Goal: Task Accomplishment & Management: Use online tool/utility

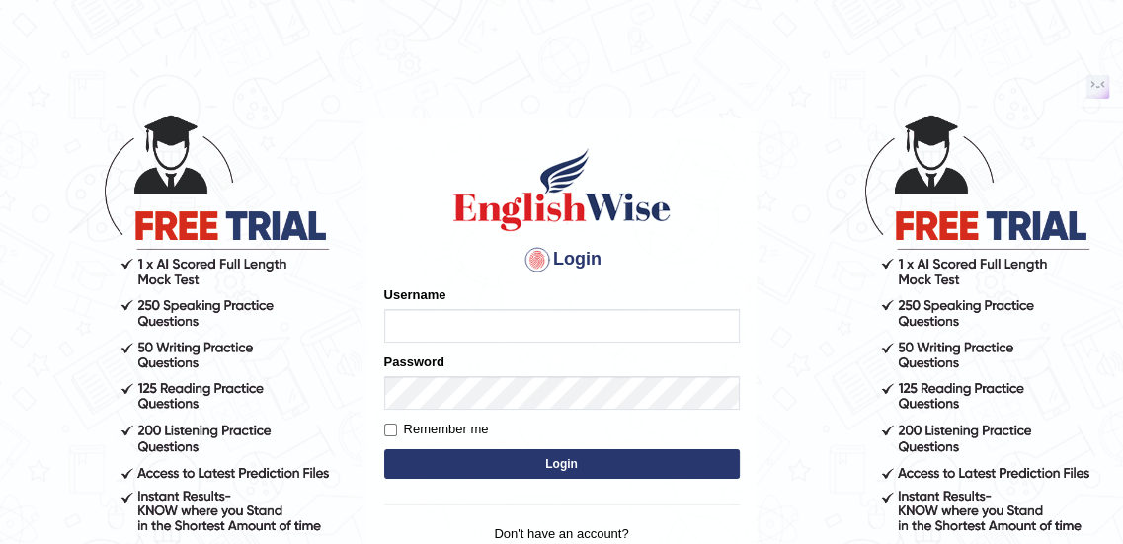
type input "Akshay1115"
click at [435, 429] on label "Remember me" at bounding box center [436, 430] width 105 height 20
click at [397, 429] on input "Remember me" at bounding box center [390, 430] width 13 height 13
checkbox input "true"
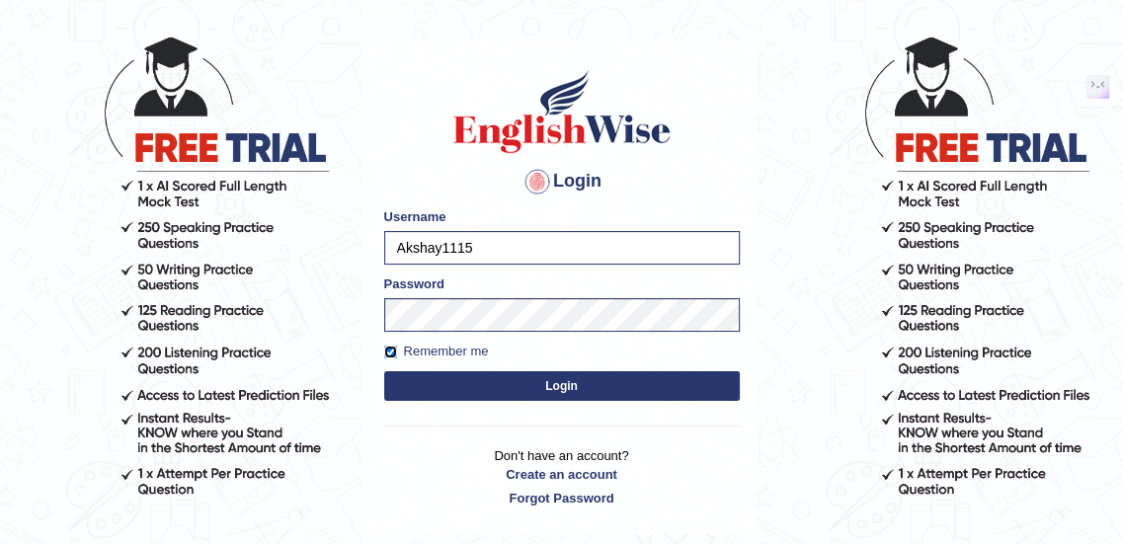
scroll to position [80, 0]
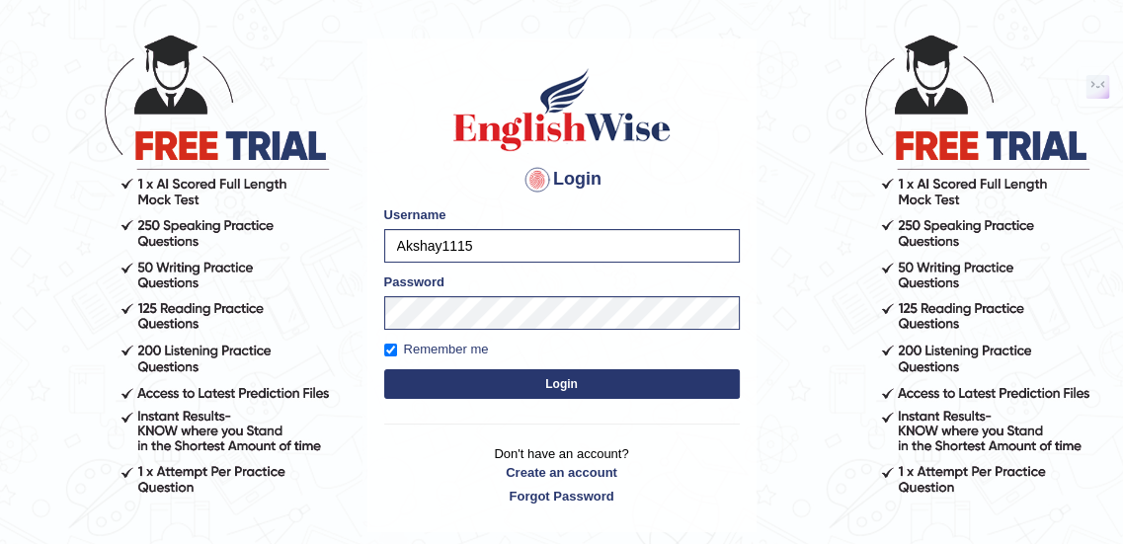
click at [526, 384] on button "Login" at bounding box center [562, 384] width 356 height 30
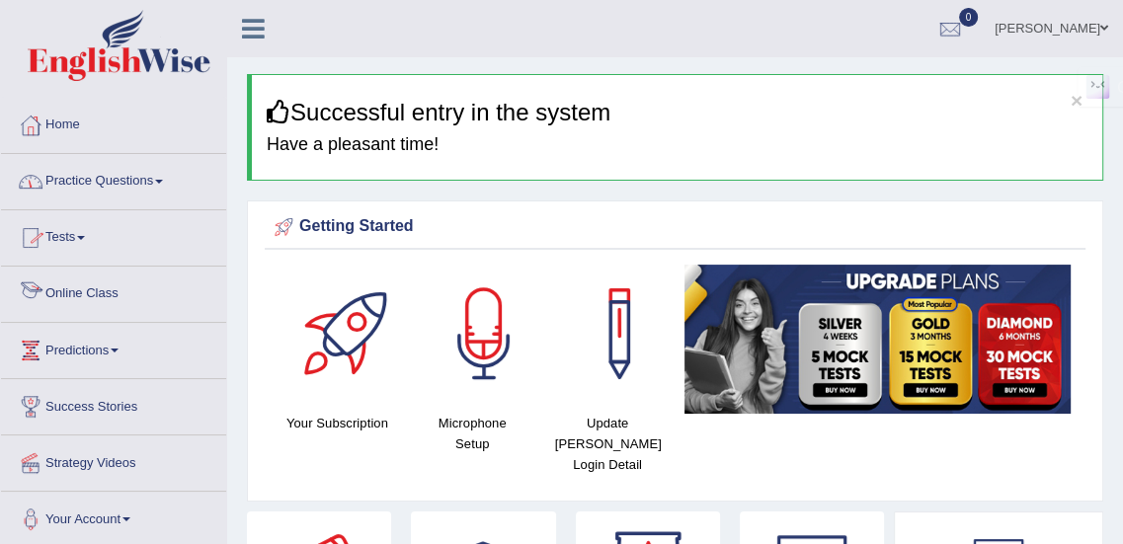
click at [80, 297] on link "Online Class" at bounding box center [113, 291] width 225 height 49
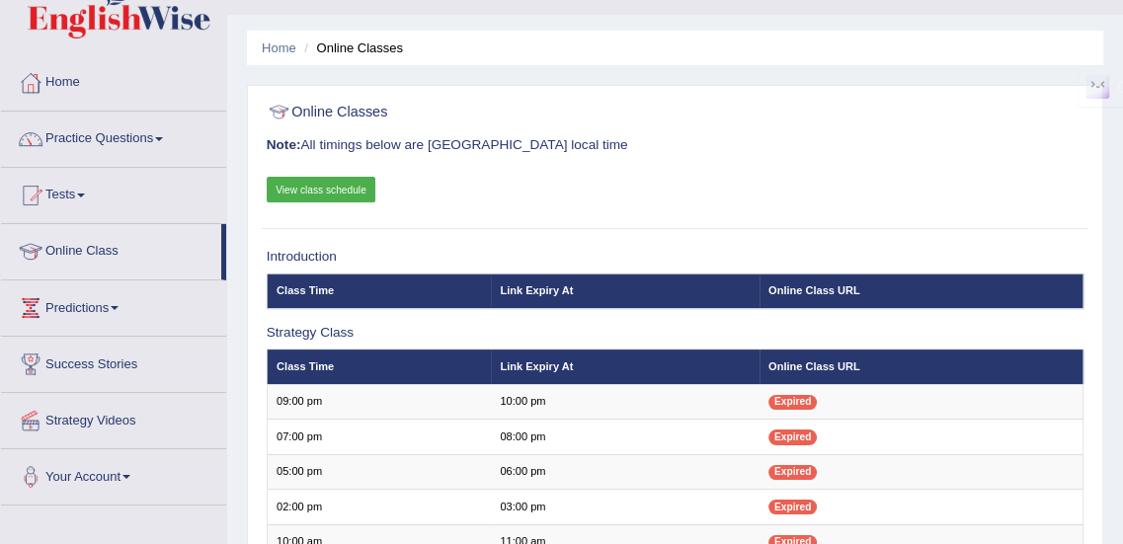
scroll to position [44, 0]
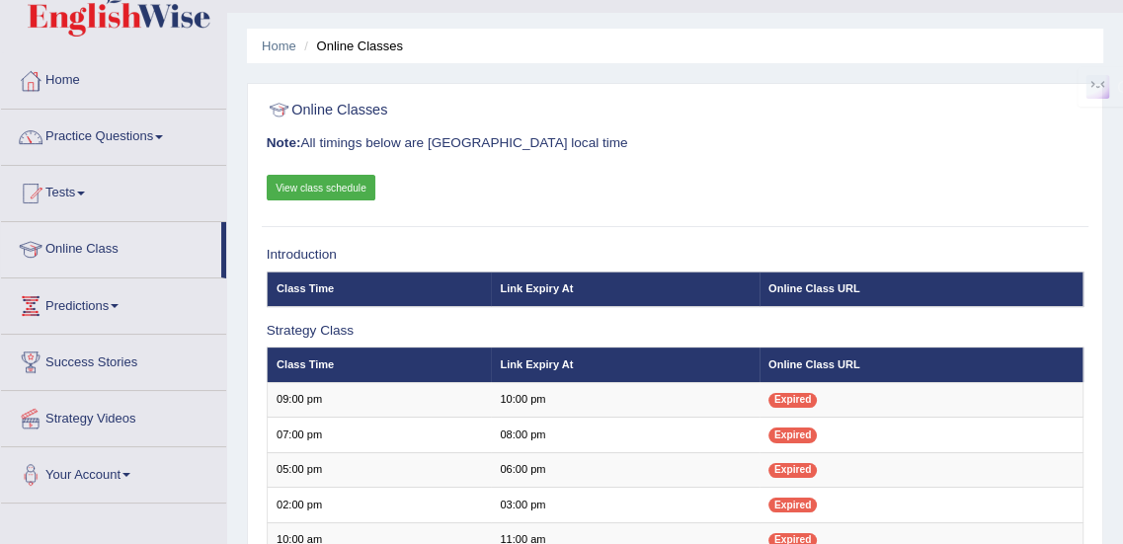
click at [347, 185] on link "View class schedule" at bounding box center [322, 188] width 110 height 26
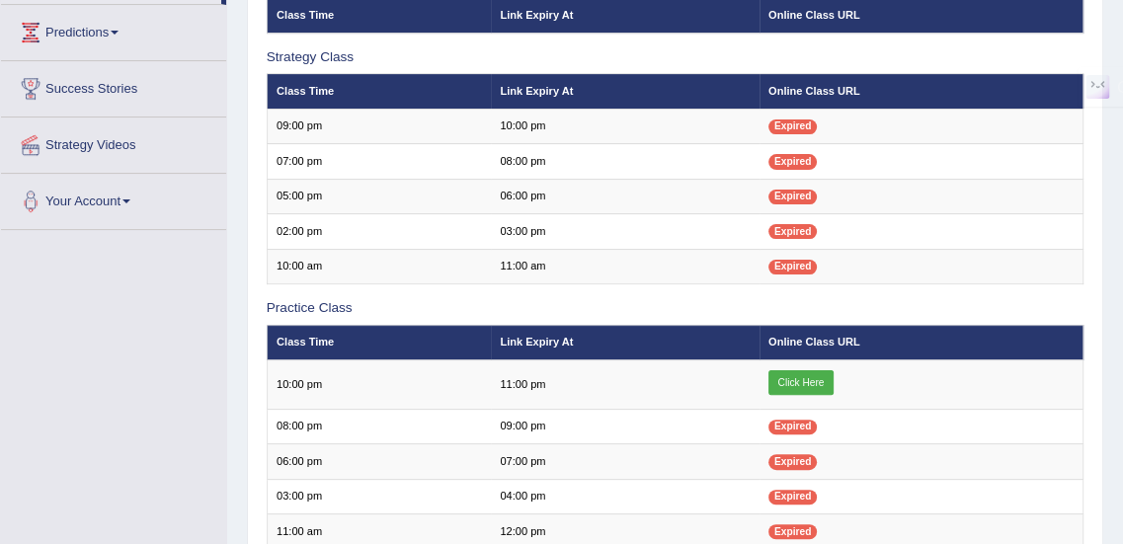
scroll to position [0, 0]
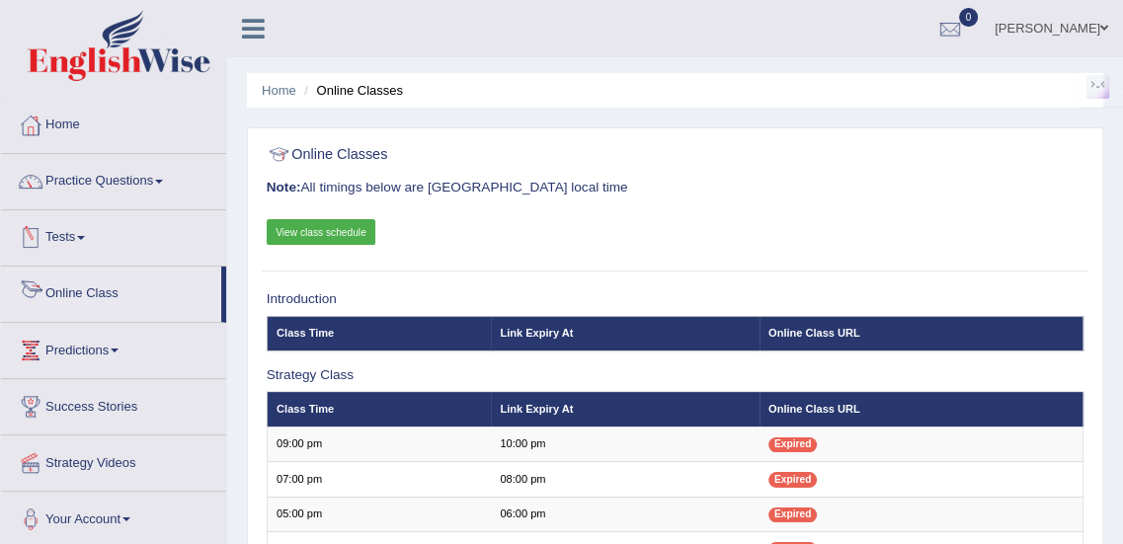
click at [105, 287] on link "Online Class" at bounding box center [111, 291] width 220 height 49
click at [61, 121] on link "Home" at bounding box center [113, 122] width 225 height 49
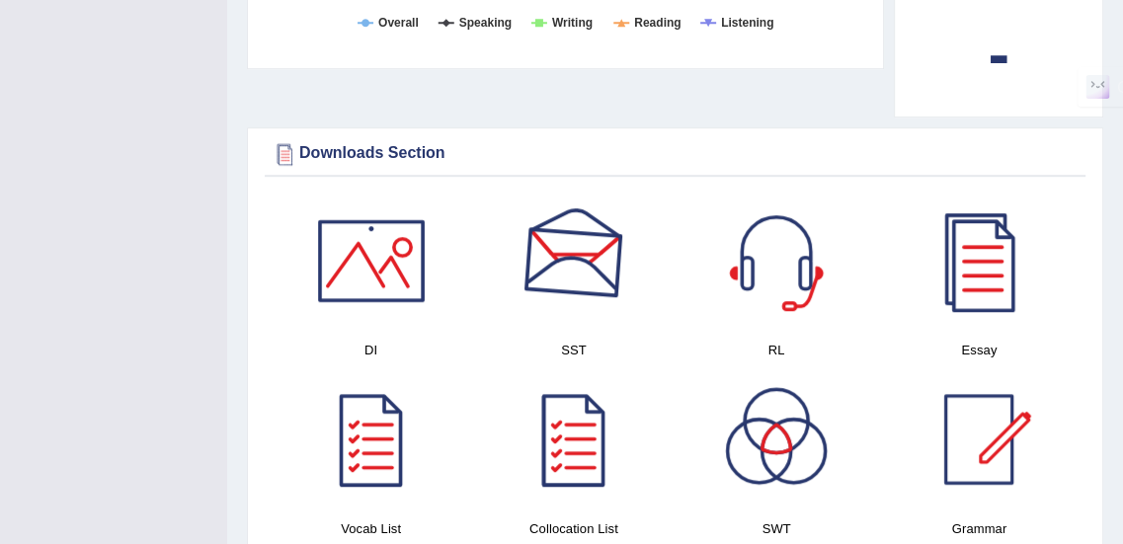
scroll to position [972, 0]
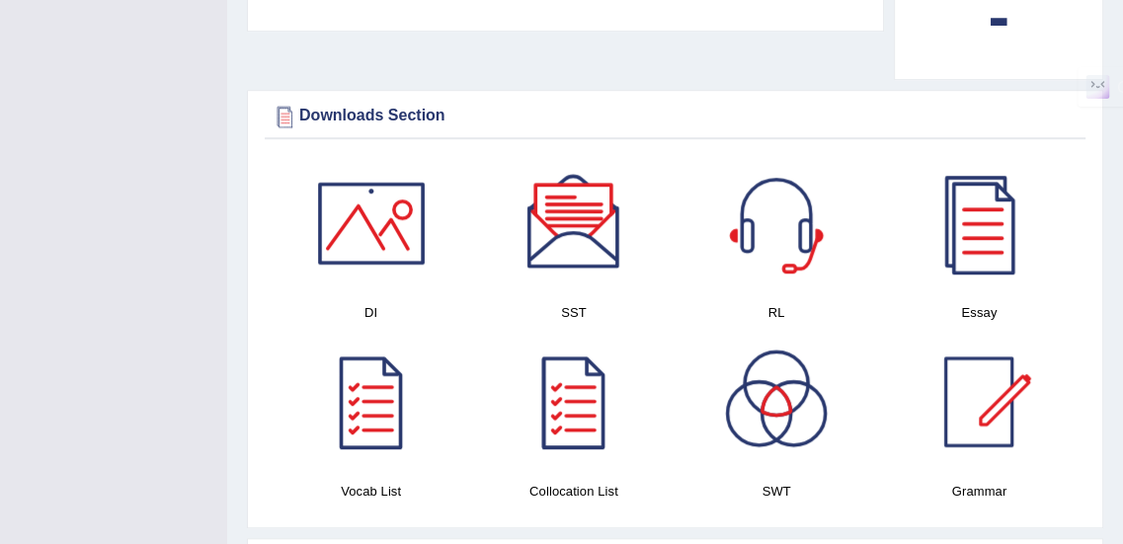
click at [407, 102] on div "Downloads Section" at bounding box center [675, 117] width 811 height 30
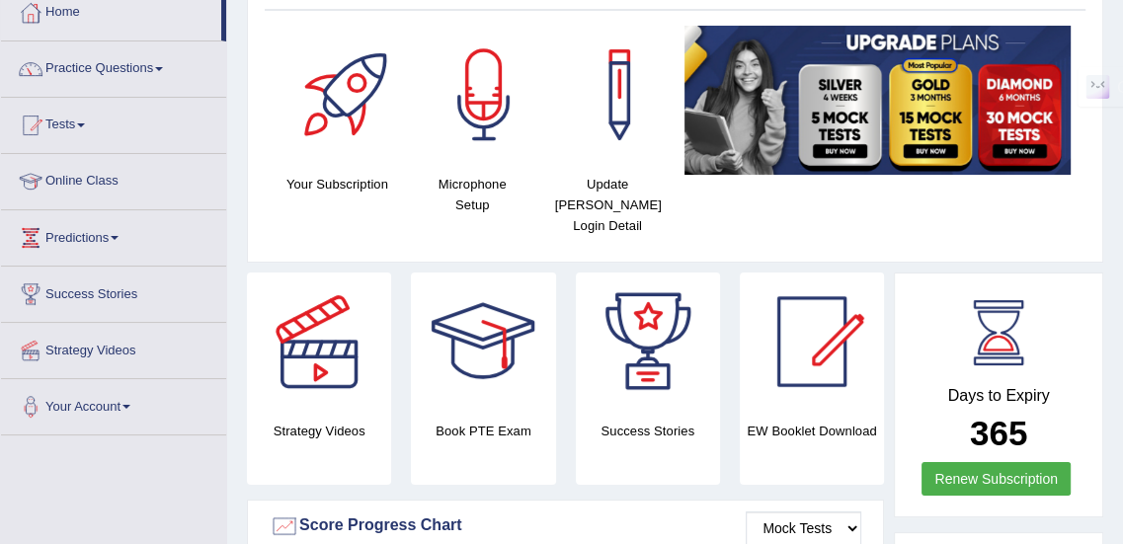
scroll to position [105, 0]
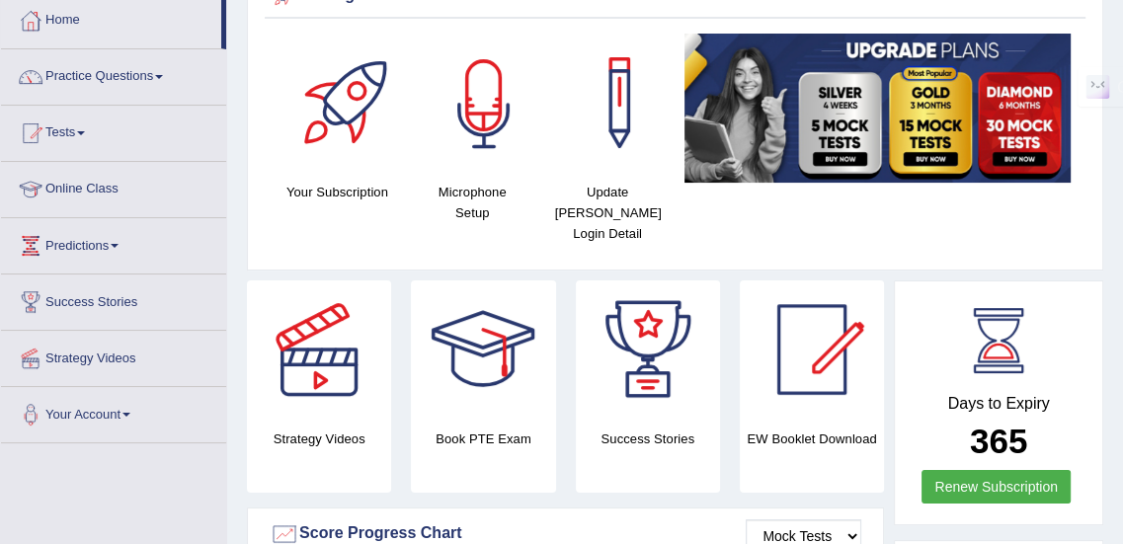
click at [509, 129] on div at bounding box center [484, 103] width 138 height 138
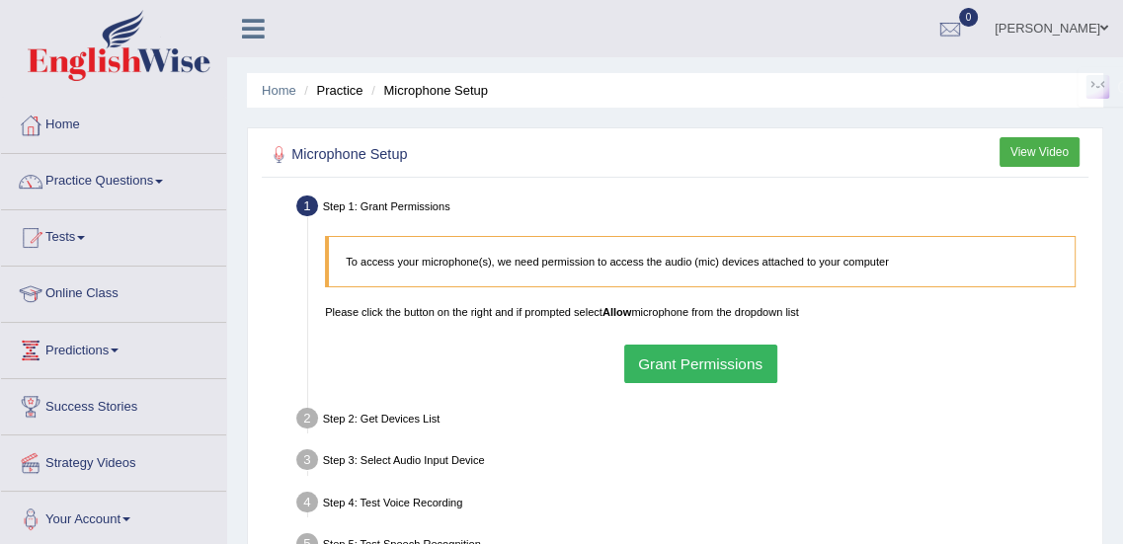
click at [1026, 155] on button "View Video" at bounding box center [1039, 151] width 80 height 29
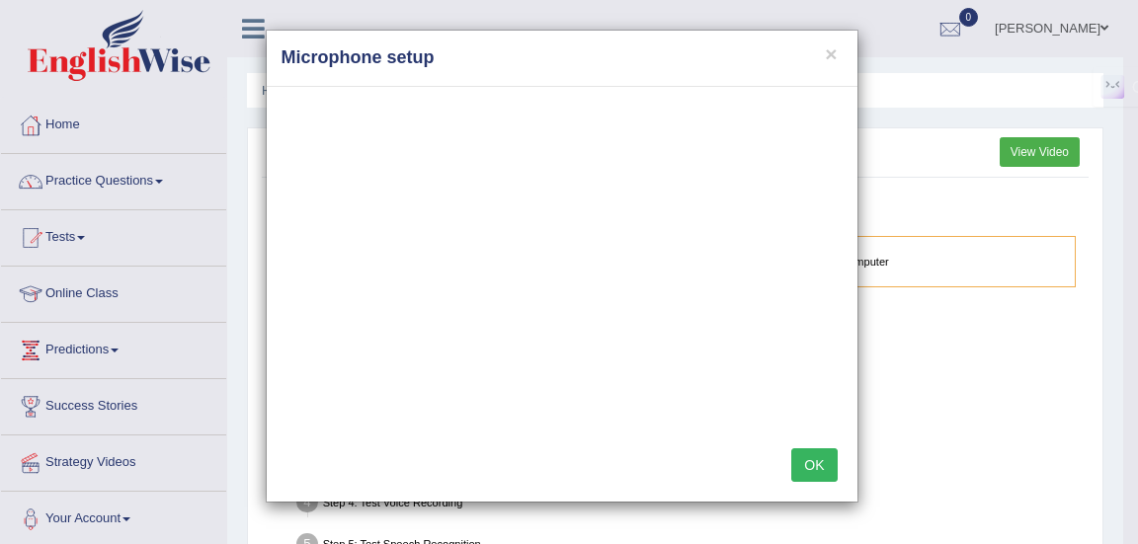
click at [814, 464] on button "OK" at bounding box center [813, 465] width 45 height 34
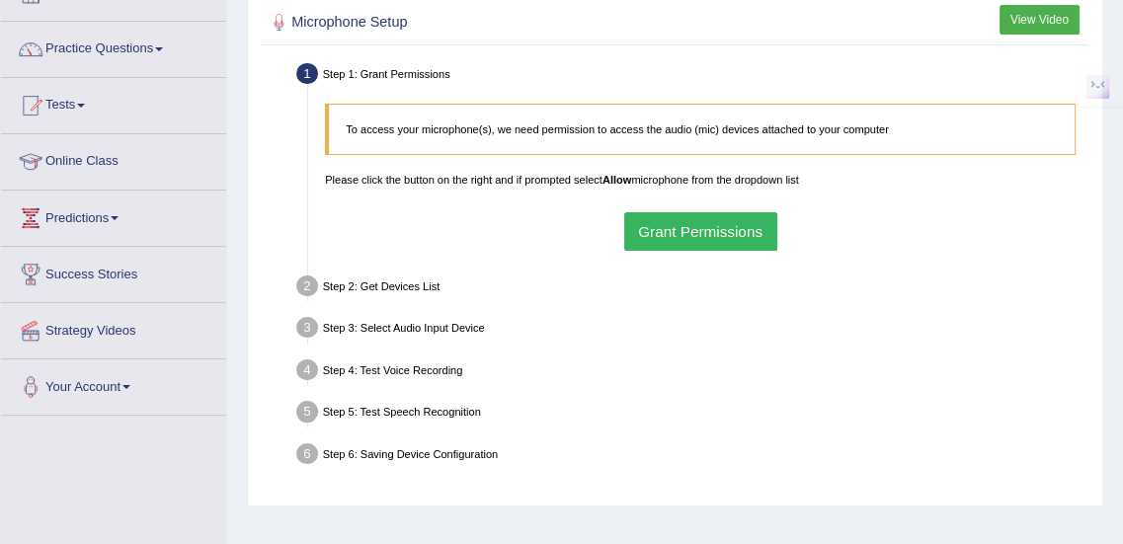
scroll to position [140, 0]
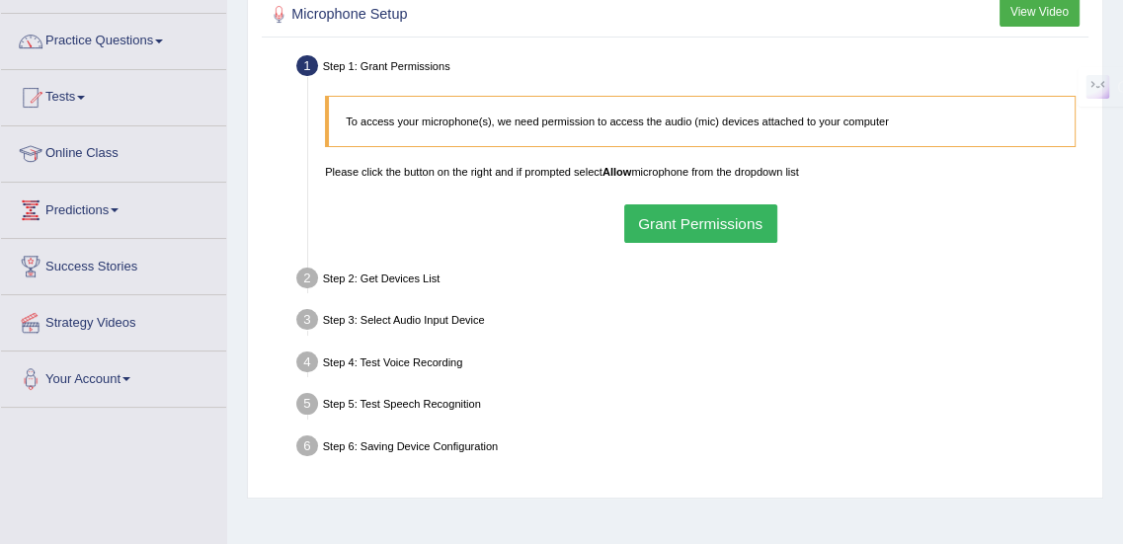
click at [705, 218] on button "Grant Permissions" at bounding box center [700, 223] width 153 height 39
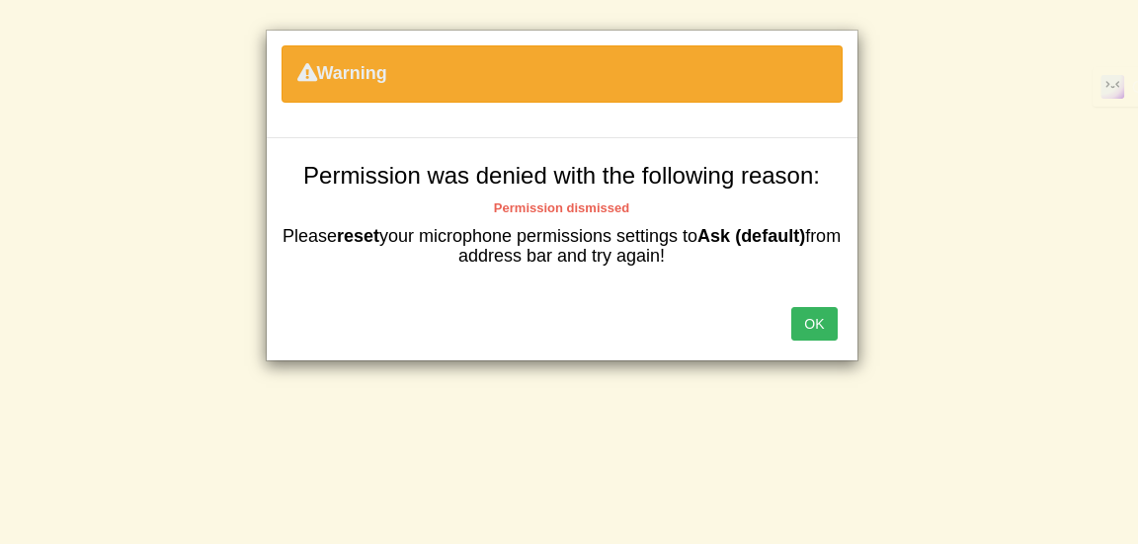
click at [807, 320] on button "OK" at bounding box center [813, 324] width 45 height 34
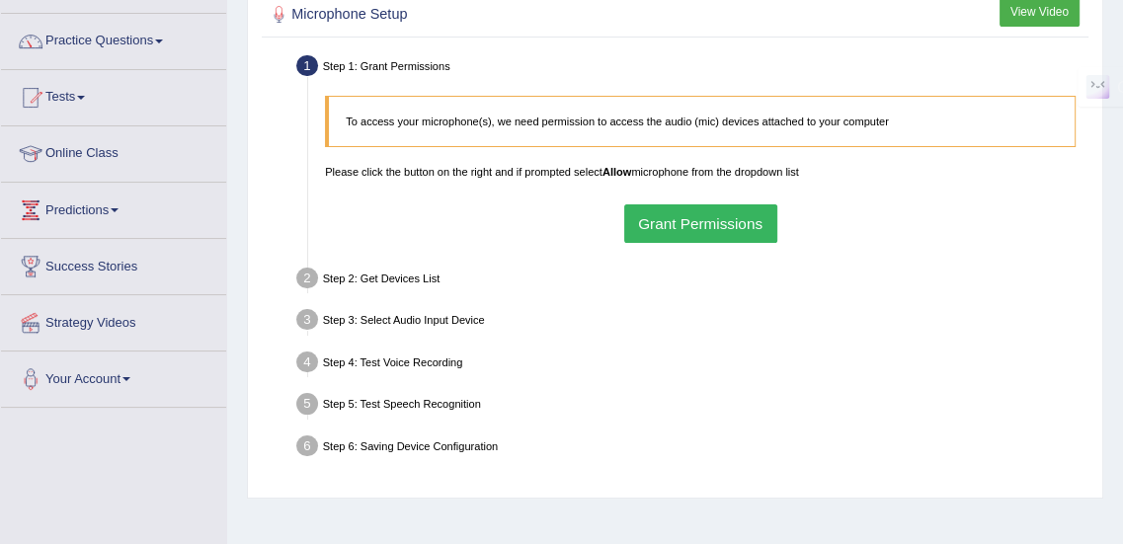
click at [722, 331] on div "Step 3: Select Audio Input Device –" at bounding box center [692, 322] width 806 height 37
click at [703, 232] on button "Grant Permissions" at bounding box center [700, 223] width 153 height 39
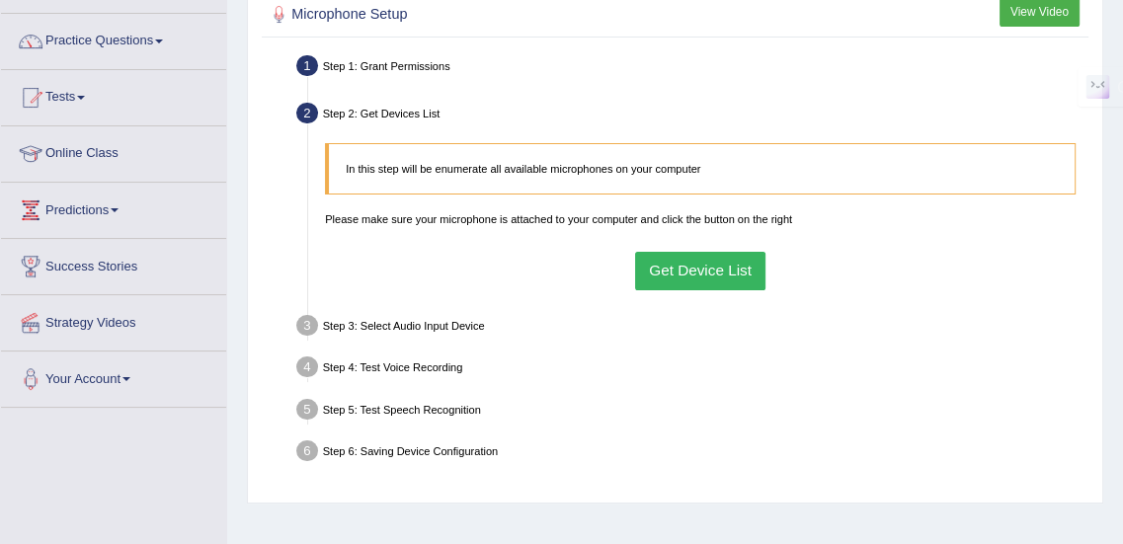
click at [690, 270] on button "Get Device List" at bounding box center [700, 271] width 131 height 39
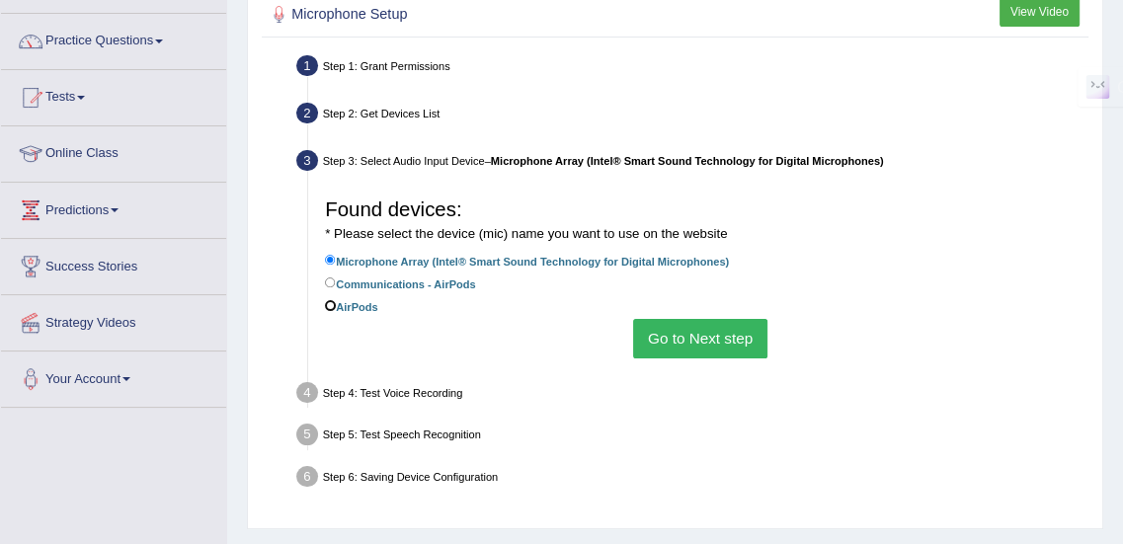
click at [332, 307] on input "AirPods" at bounding box center [330, 305] width 11 height 11
radio input "true"
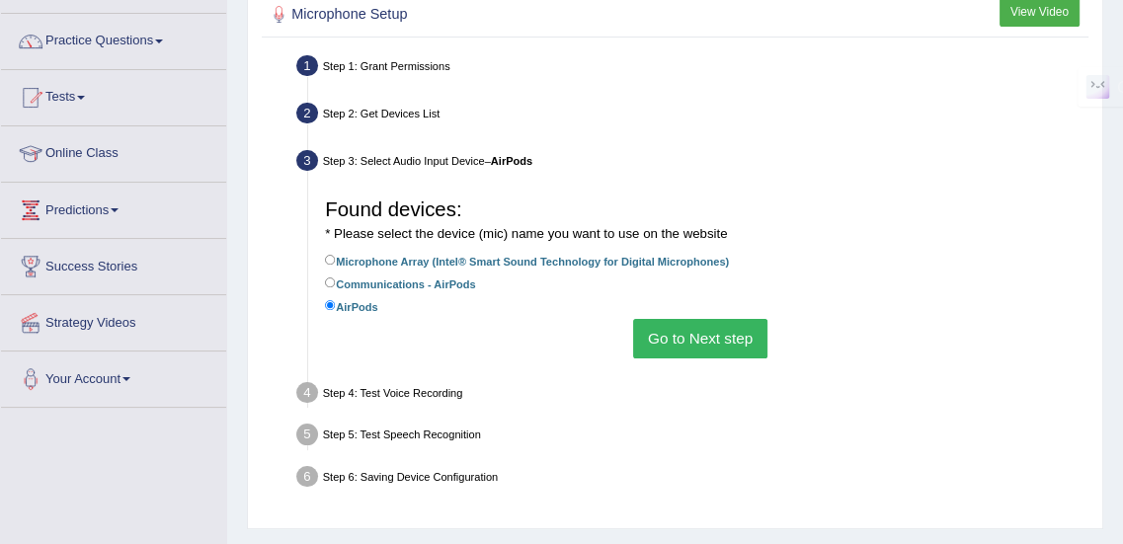
click at [411, 286] on label "Communications - AirPods" at bounding box center [400, 283] width 150 height 19
click at [336, 286] on input "Communications - AirPods" at bounding box center [330, 283] width 11 height 11
radio input "true"
click at [361, 312] on label "AirPods" at bounding box center [351, 305] width 52 height 19
click at [336, 311] on input "AirPods" at bounding box center [330, 305] width 11 height 11
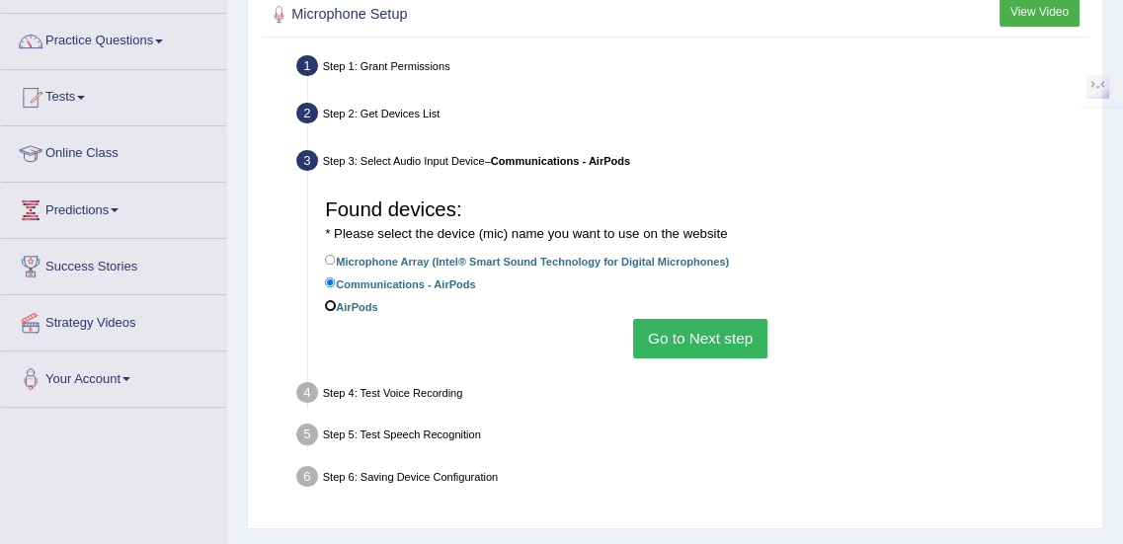
radio input "true"
click at [712, 345] on button "Go to Next step" at bounding box center [699, 338] width 133 height 39
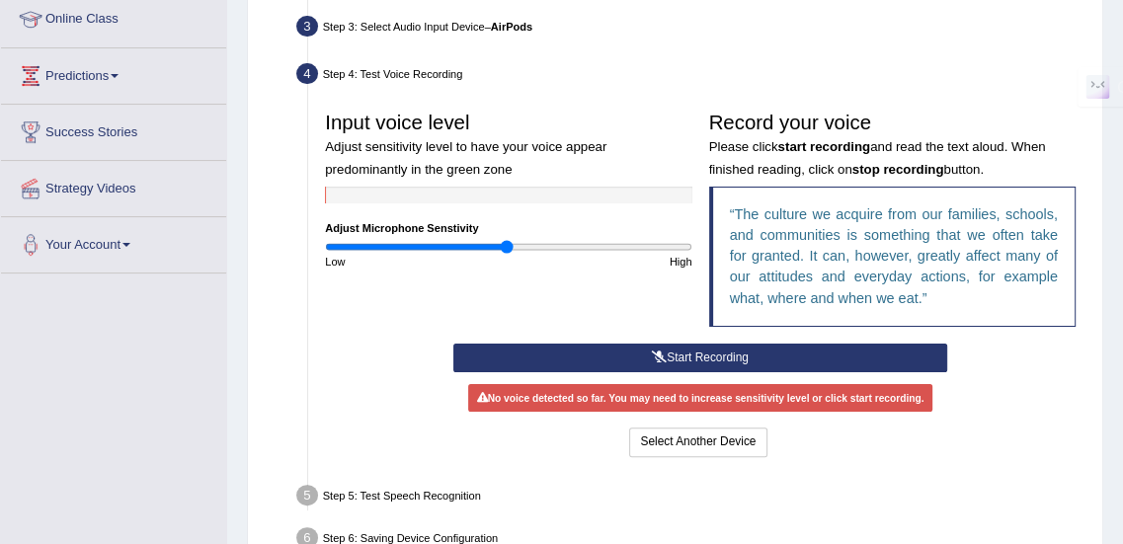
scroll to position [254, 0]
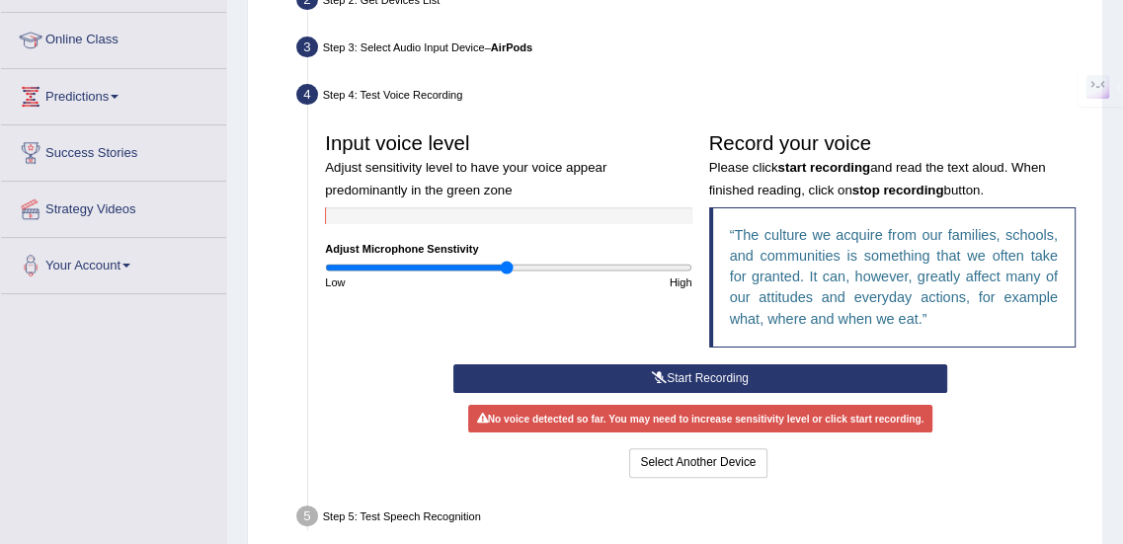
click at [669, 378] on button "Start Recording" at bounding box center [700, 378] width 495 height 29
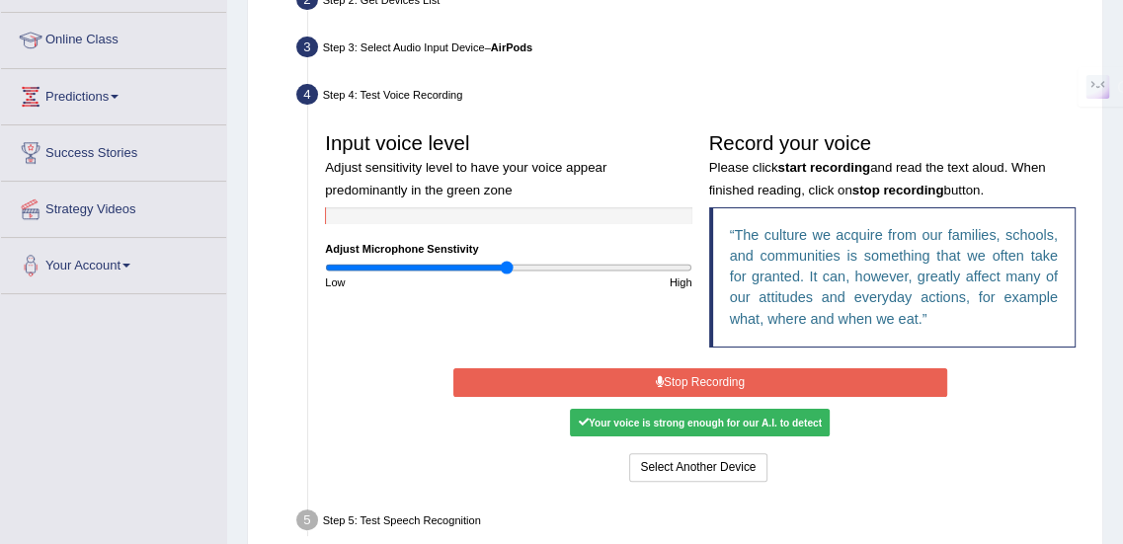
click at [705, 380] on button "Stop Recording" at bounding box center [700, 382] width 495 height 29
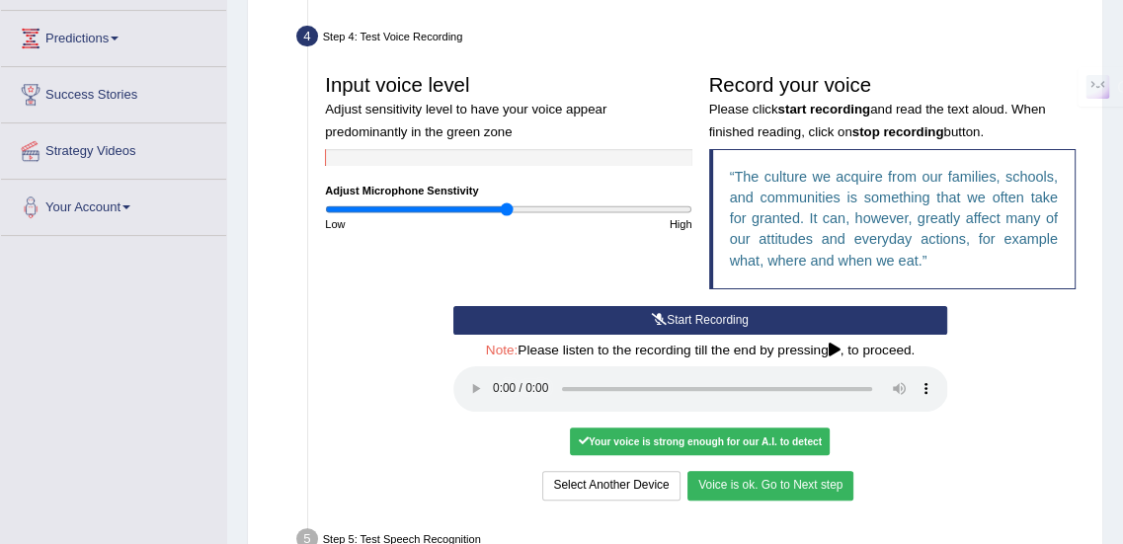
scroll to position [316, 0]
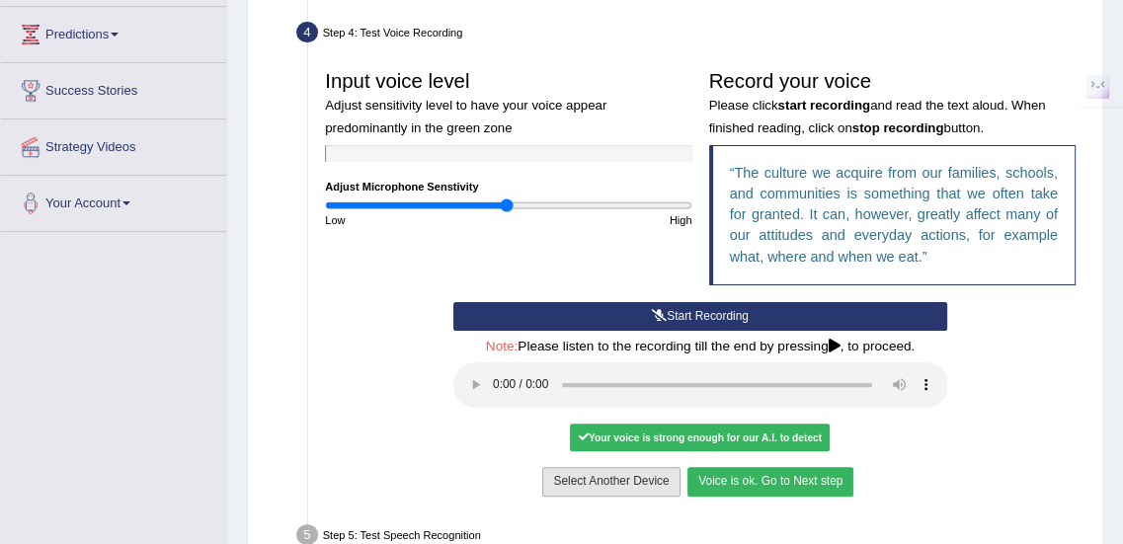
click at [635, 481] on button "Select Another Device" at bounding box center [610, 481] width 137 height 29
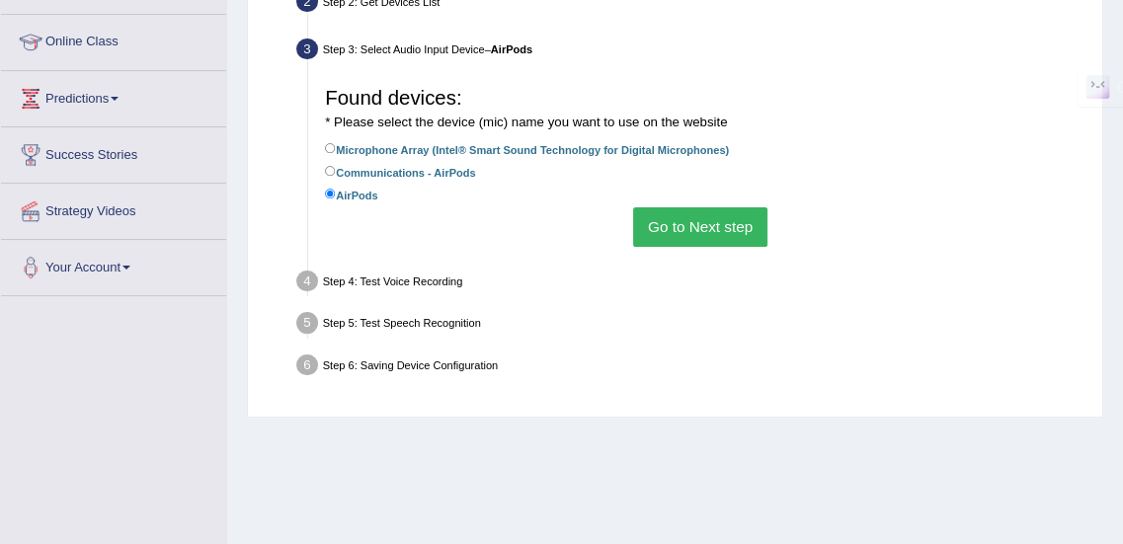
scroll to position [251, 0]
click at [465, 149] on label "Microphone Array (Intel® Smart Sound Technology for Digital Microphones)" at bounding box center [527, 149] width 404 height 19
click at [336, 149] on input "Microphone Array (Intel® Smart Sound Technology for Digital Microphones)" at bounding box center [330, 149] width 11 height 11
radio input "true"
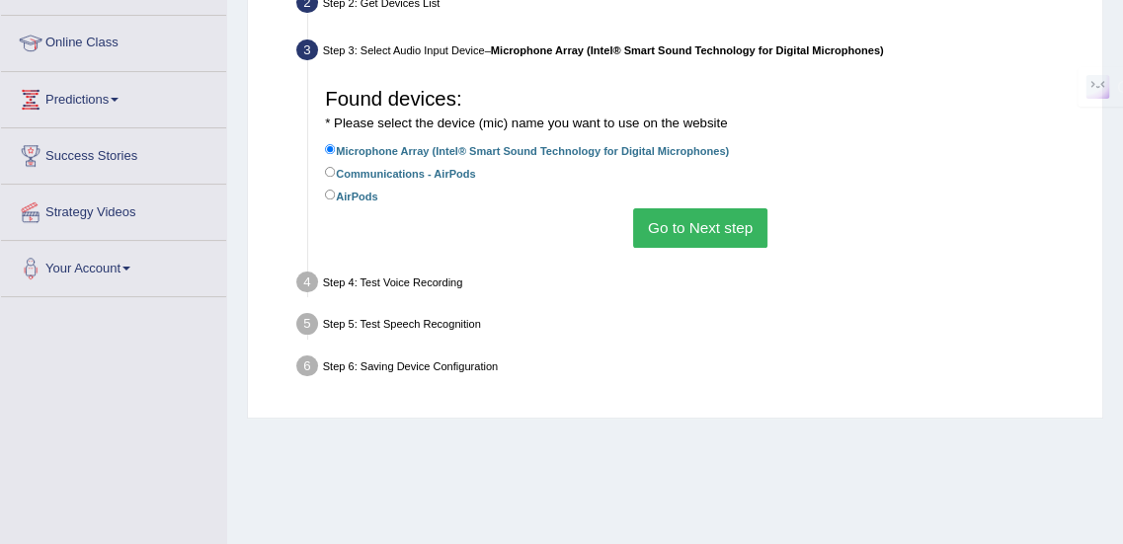
click at [686, 227] on button "Go to Next step" at bounding box center [699, 227] width 133 height 39
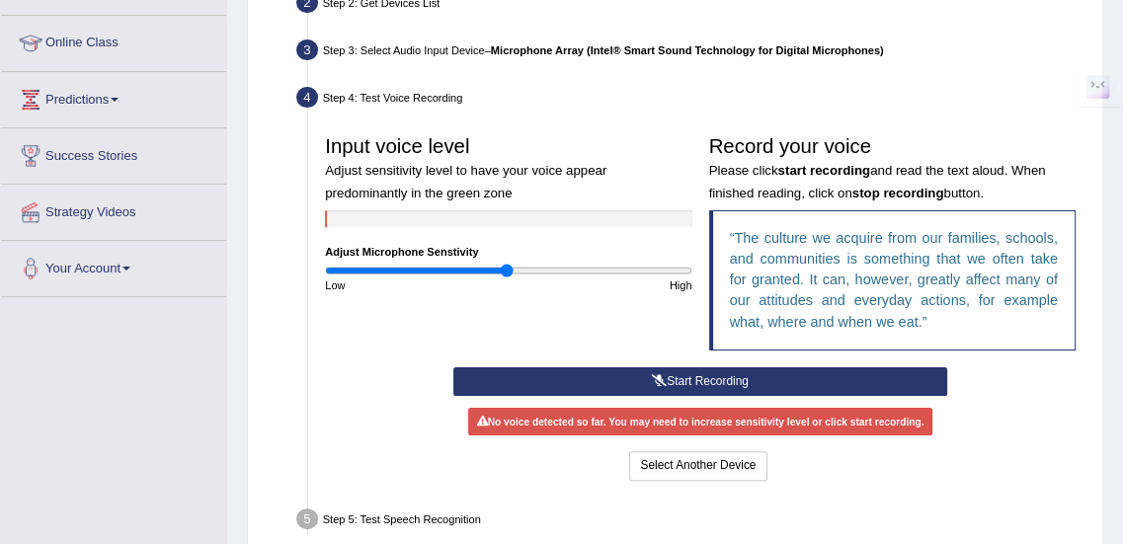
click at [691, 380] on button "Start Recording" at bounding box center [700, 381] width 495 height 29
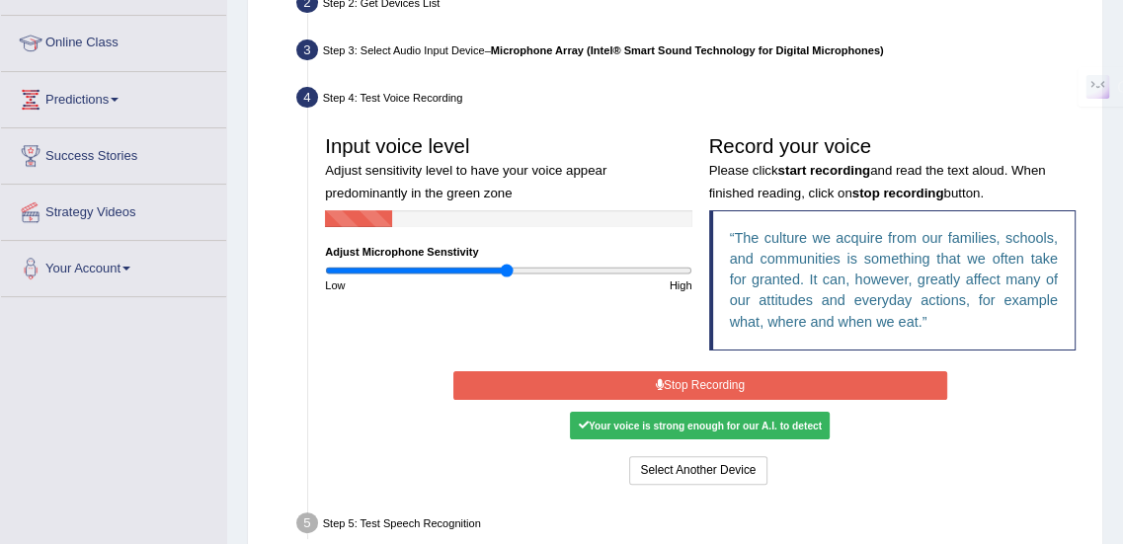
click at [691, 393] on button "Stop Recording" at bounding box center [700, 385] width 495 height 29
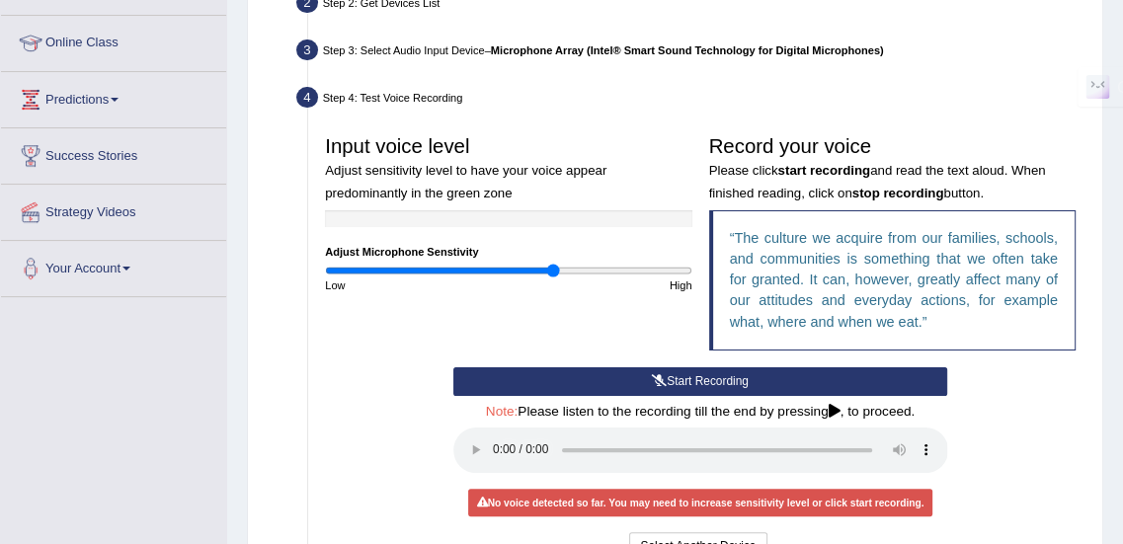
click at [552, 269] on input "range" at bounding box center [508, 271] width 366 height 14
click at [587, 270] on input "range" at bounding box center [508, 271] width 366 height 14
type input "1.32"
click at [565, 270] on input "range" at bounding box center [508, 271] width 366 height 14
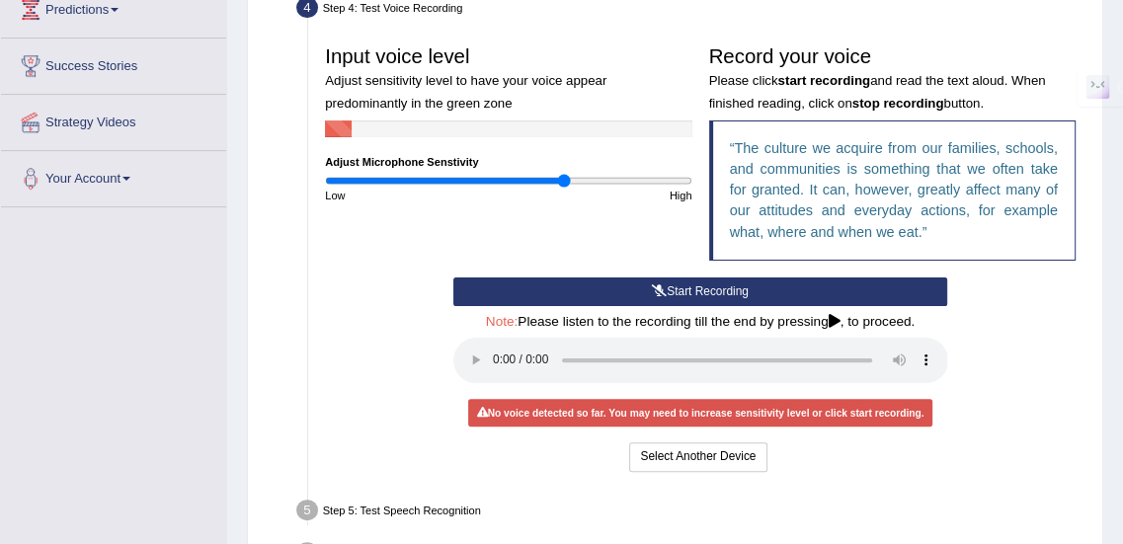
scroll to position [342, 0]
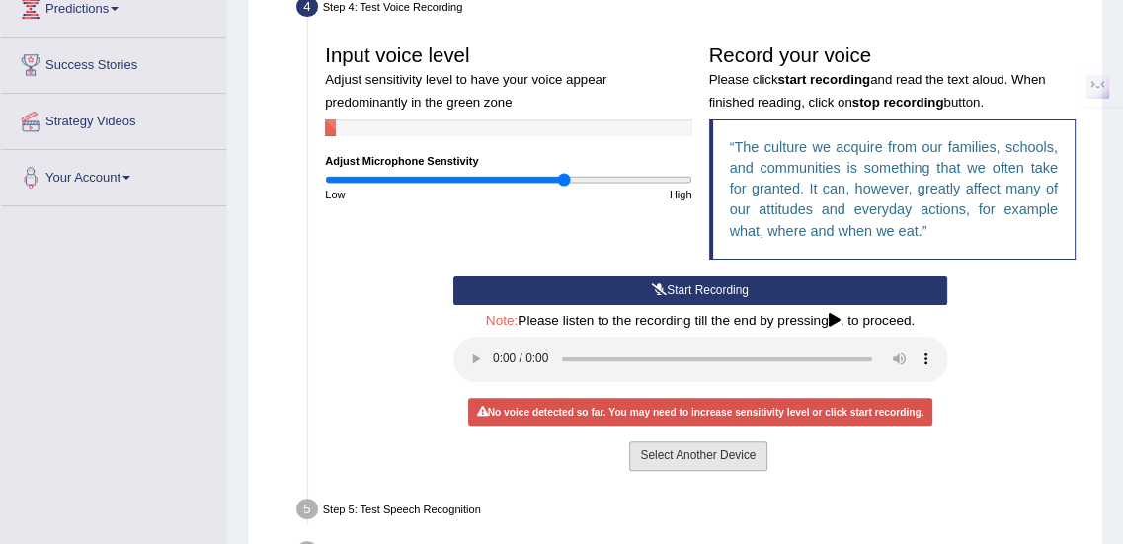
click at [720, 458] on button "Select Another Device" at bounding box center [697, 455] width 137 height 29
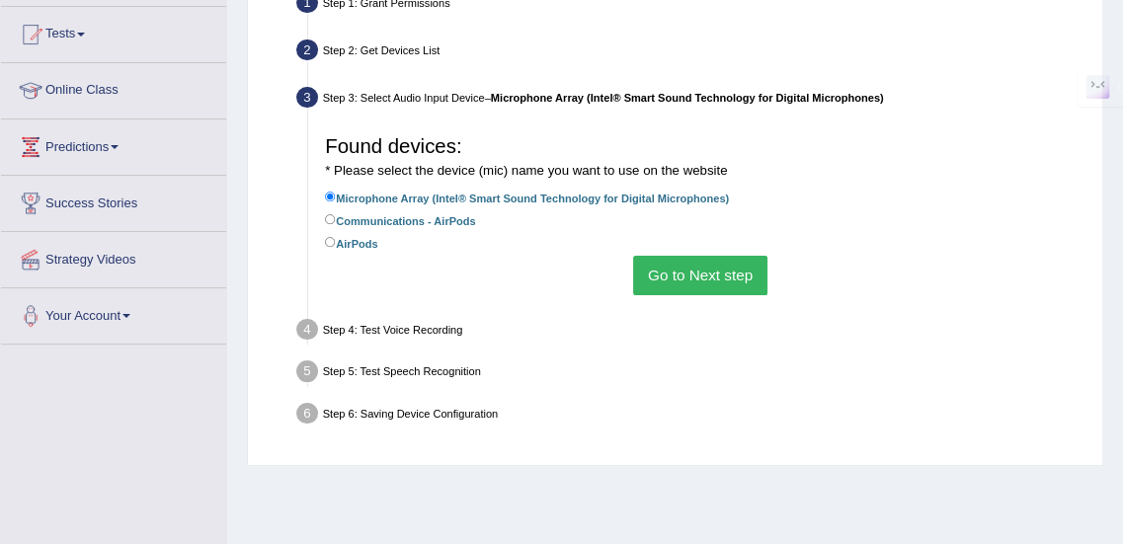
scroll to position [202, 0]
click at [360, 243] on label "AirPods" at bounding box center [351, 243] width 52 height 19
click at [336, 243] on input "AirPods" at bounding box center [330, 243] width 11 height 11
radio input "true"
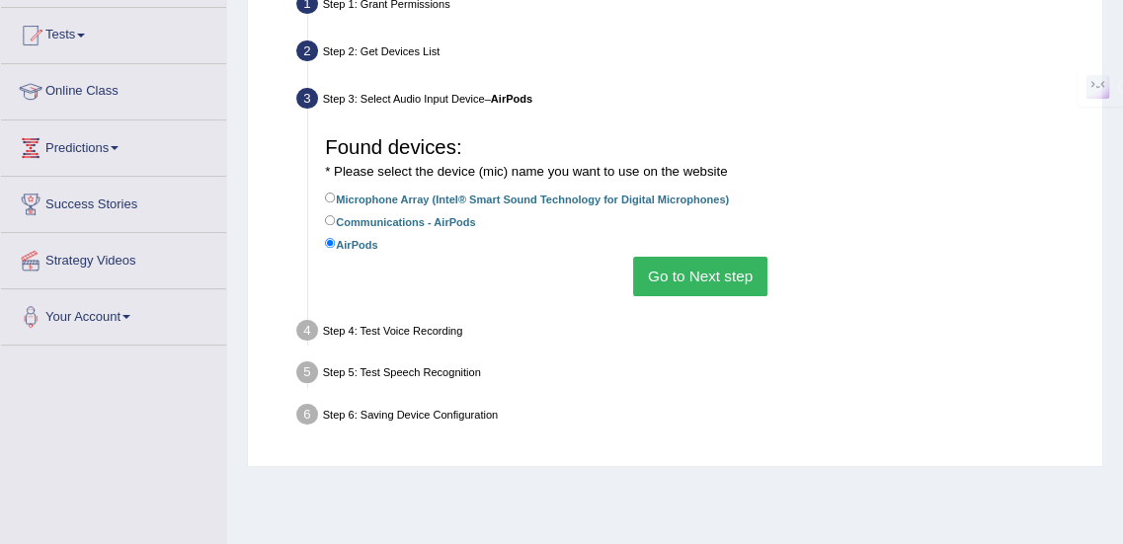
click at [575, 262] on div "Found devices: * Please select the device (mic) name you want to use on the web…" at bounding box center [700, 211] width 767 height 185
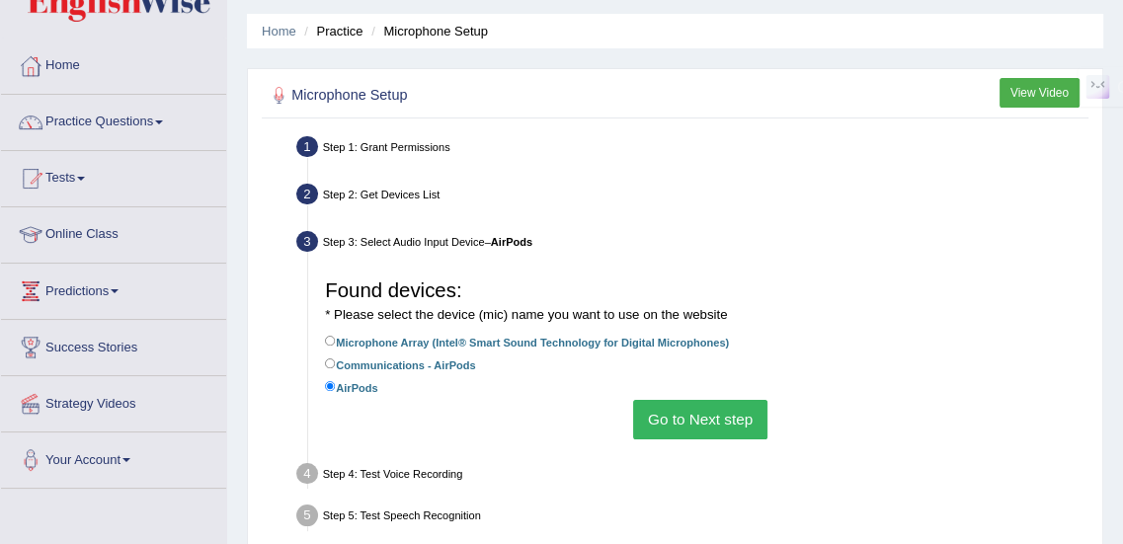
scroll to position [62, 0]
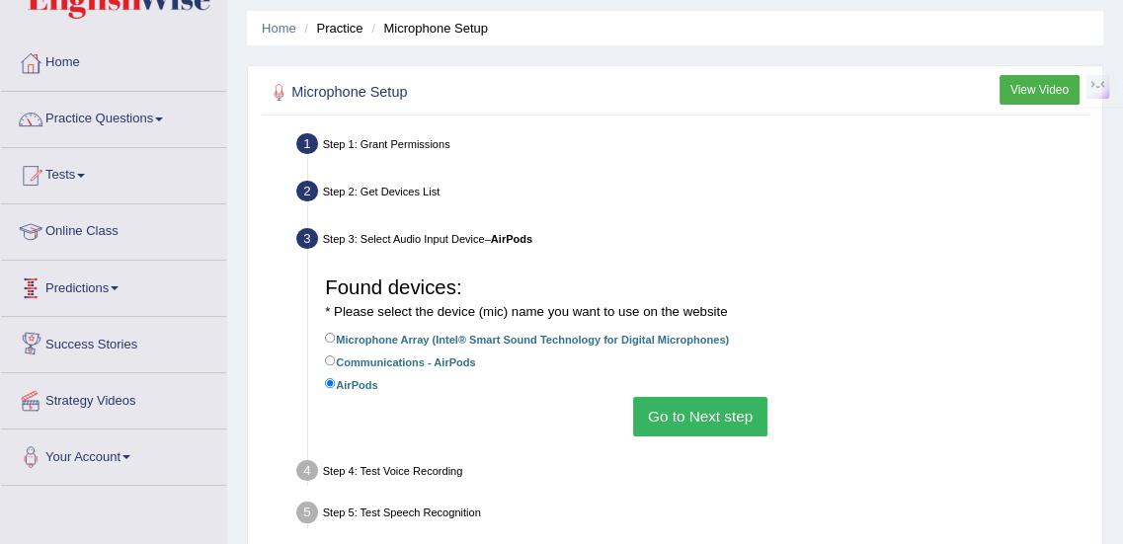
click at [119, 288] on span at bounding box center [115, 288] width 8 height 4
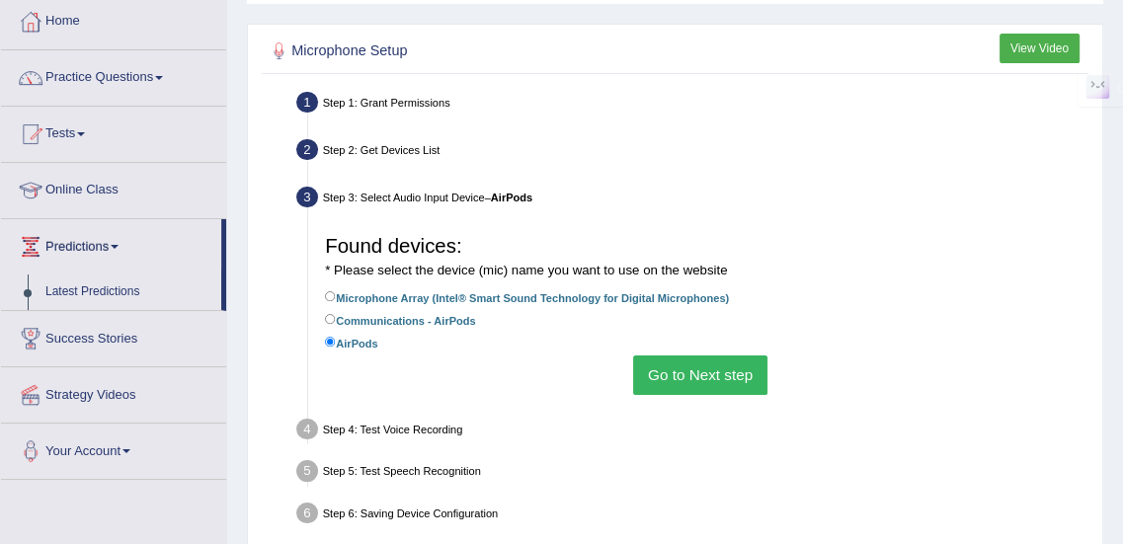
scroll to position [92, 0]
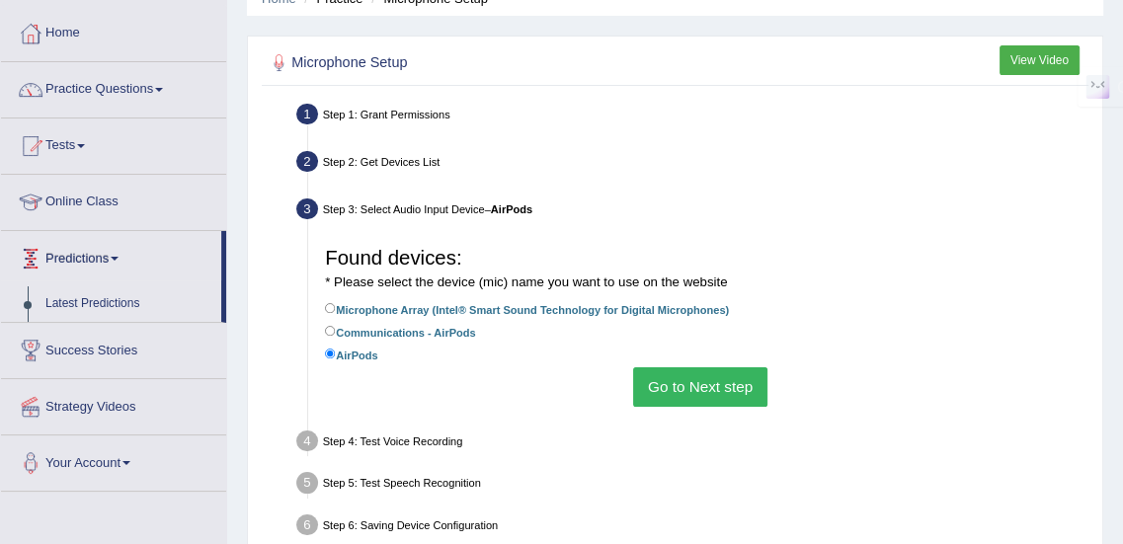
click at [117, 254] on link "Predictions" at bounding box center [111, 255] width 220 height 49
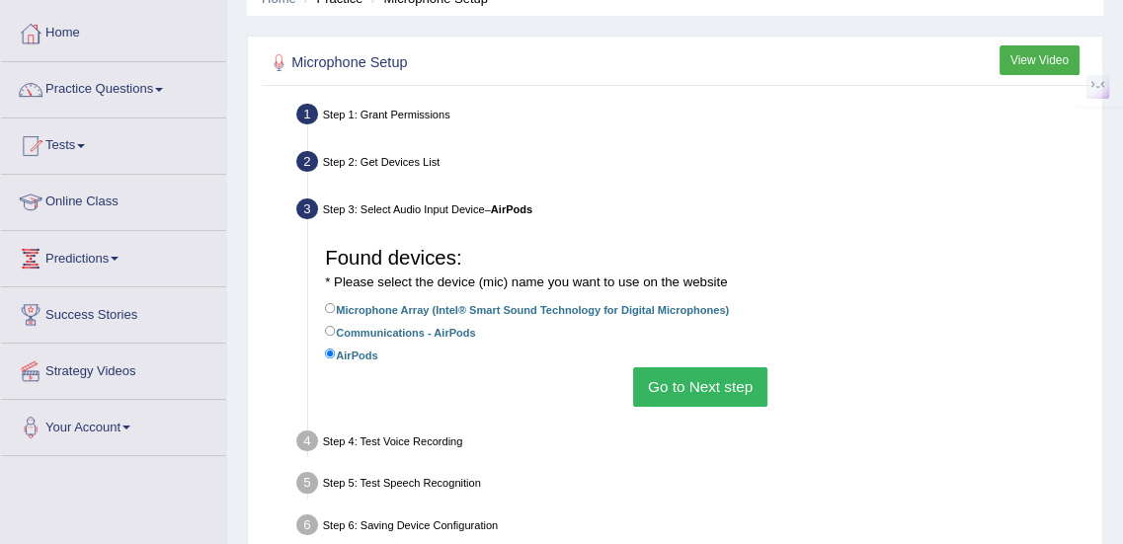
click at [163, 91] on span at bounding box center [159, 90] width 8 height 4
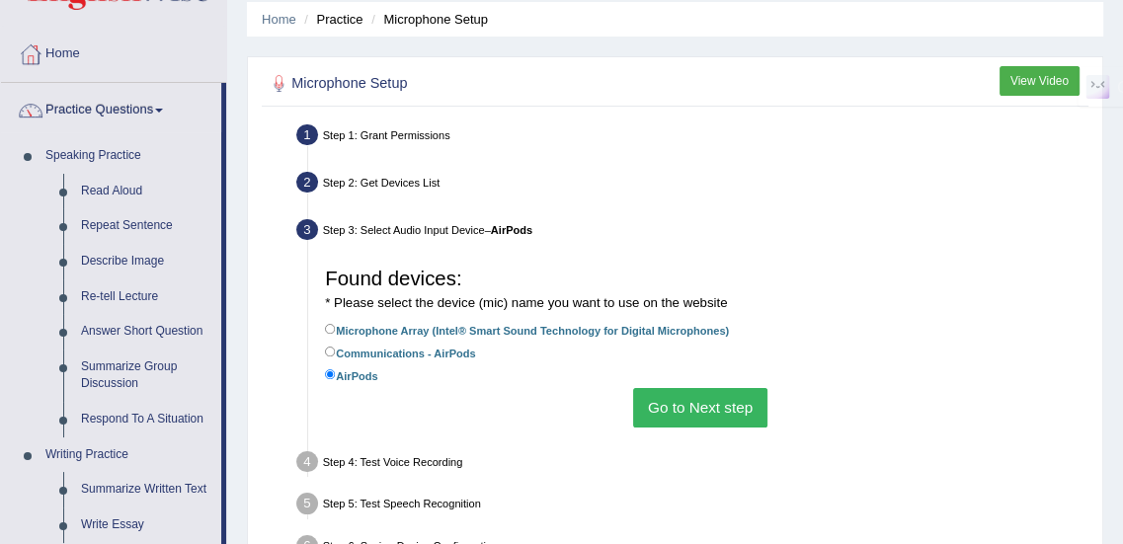
scroll to position [0, 0]
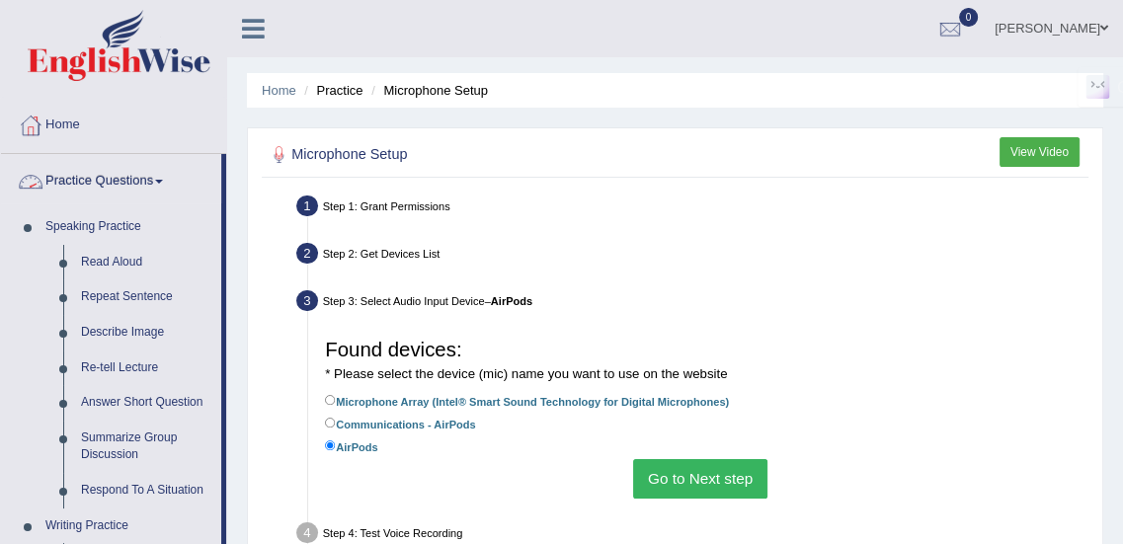
click at [161, 191] on link "Practice Questions" at bounding box center [111, 178] width 220 height 49
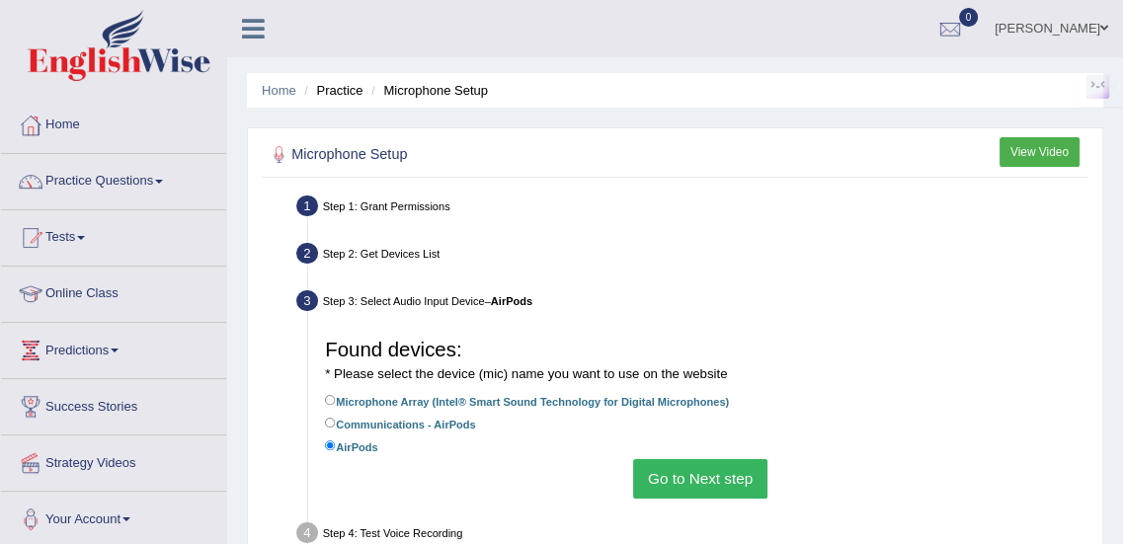
drag, startPoint x: 689, startPoint y: 1, endPoint x: 839, endPoint y: 175, distance: 229.7
click at [839, 175] on div "Microphone Setup View Video" at bounding box center [675, 157] width 826 height 41
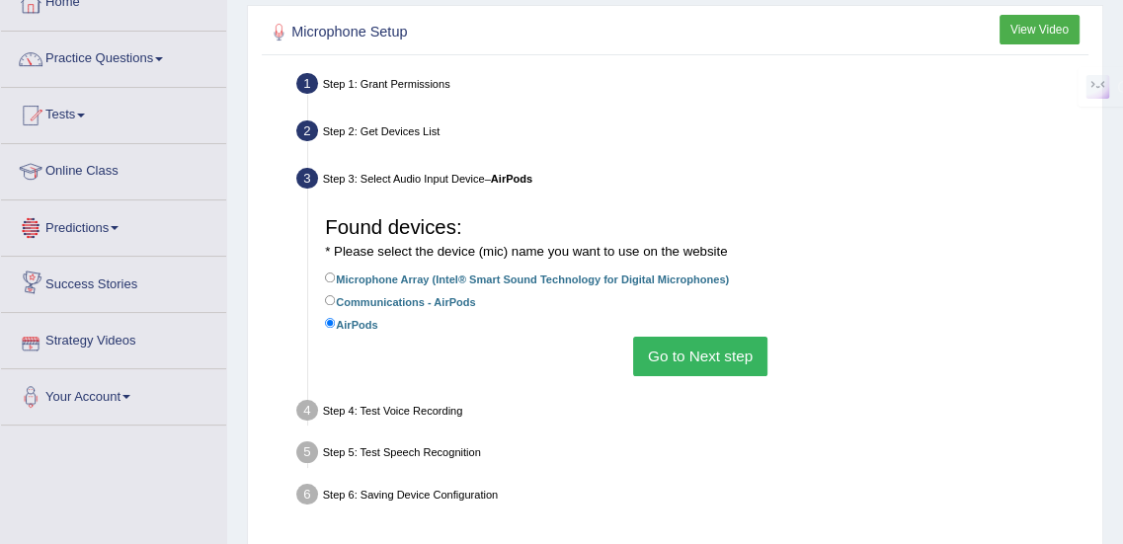
click at [140, 268] on link "Success Stories" at bounding box center [113, 281] width 225 height 49
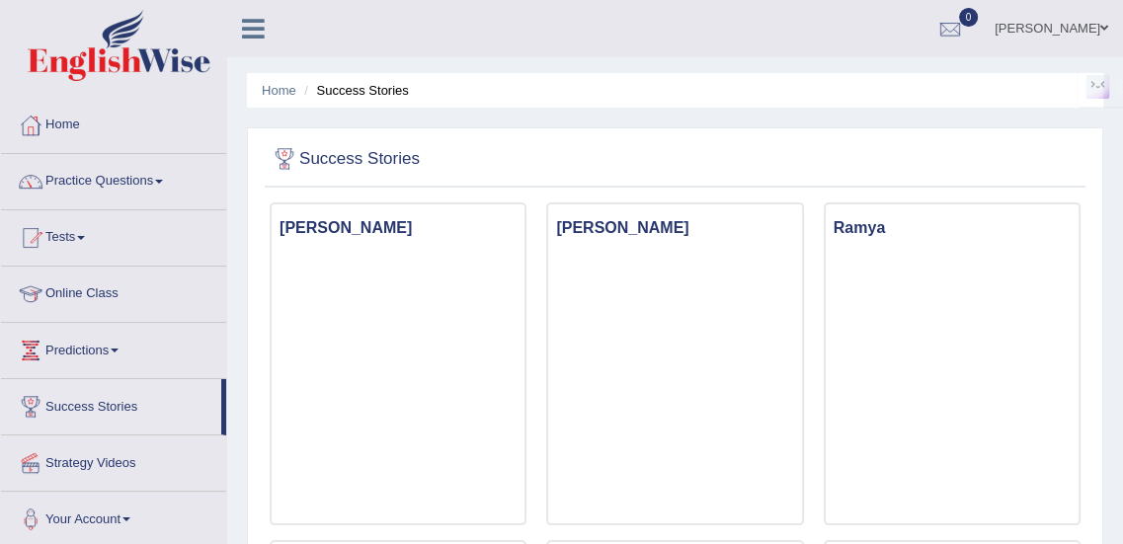
click at [662, 33] on ul "AKSHAY SUNIL KATKE Toggle navigation Username: Akshay1115 Access Type: Online S…" at bounding box center [809, 28] width 627 height 56
click at [94, 294] on link "Online Class" at bounding box center [113, 291] width 225 height 49
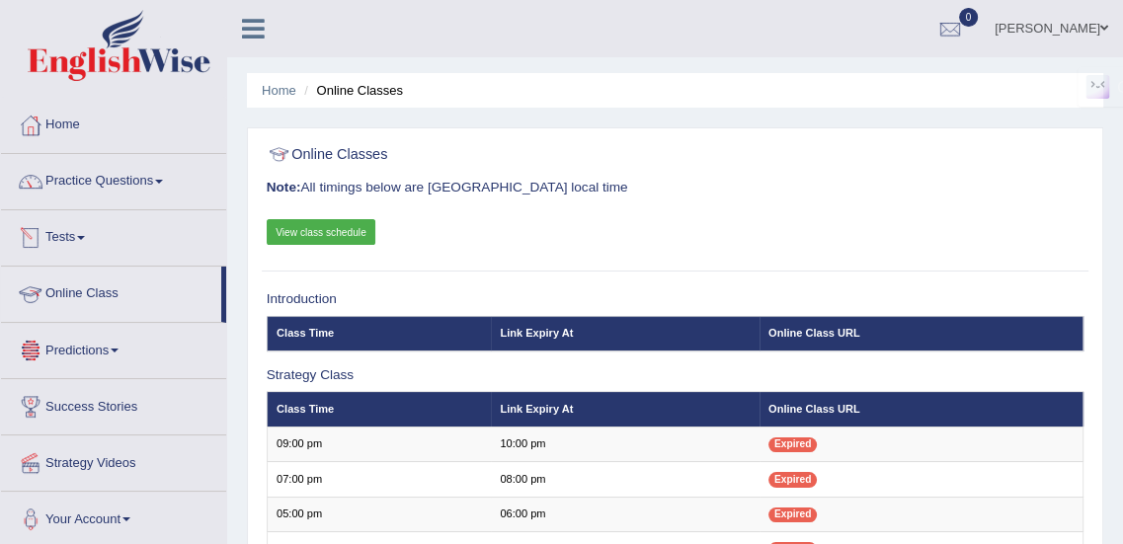
scroll to position [32, 0]
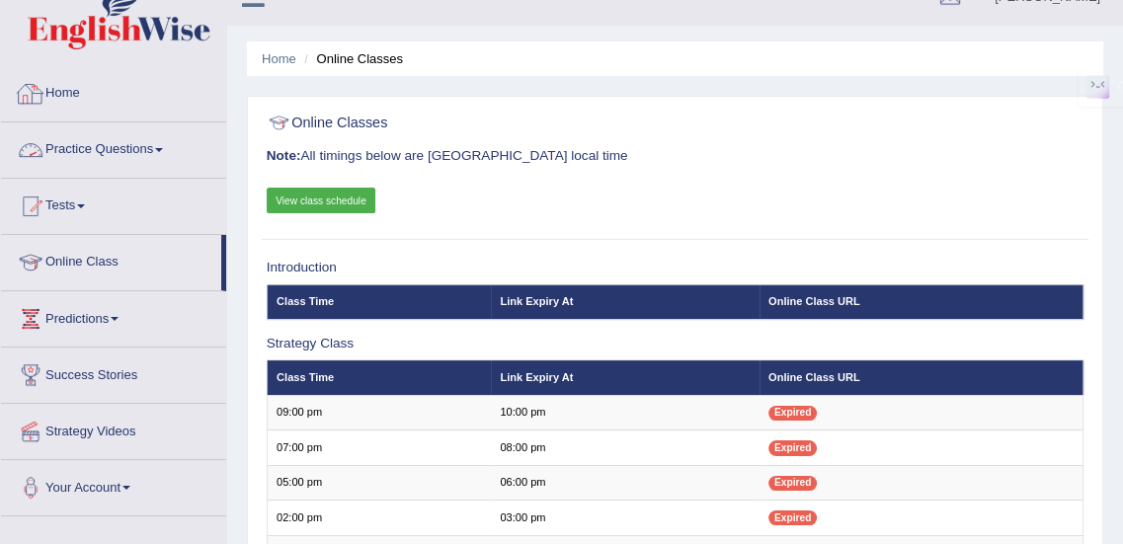
click at [65, 80] on link "Home" at bounding box center [113, 90] width 225 height 49
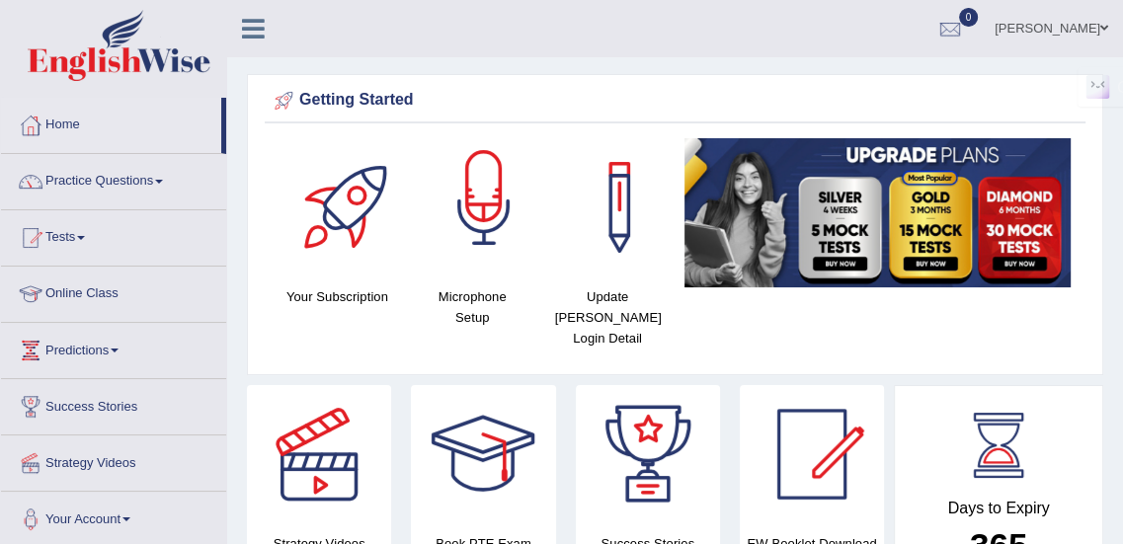
click at [459, 214] on div at bounding box center [484, 207] width 138 height 138
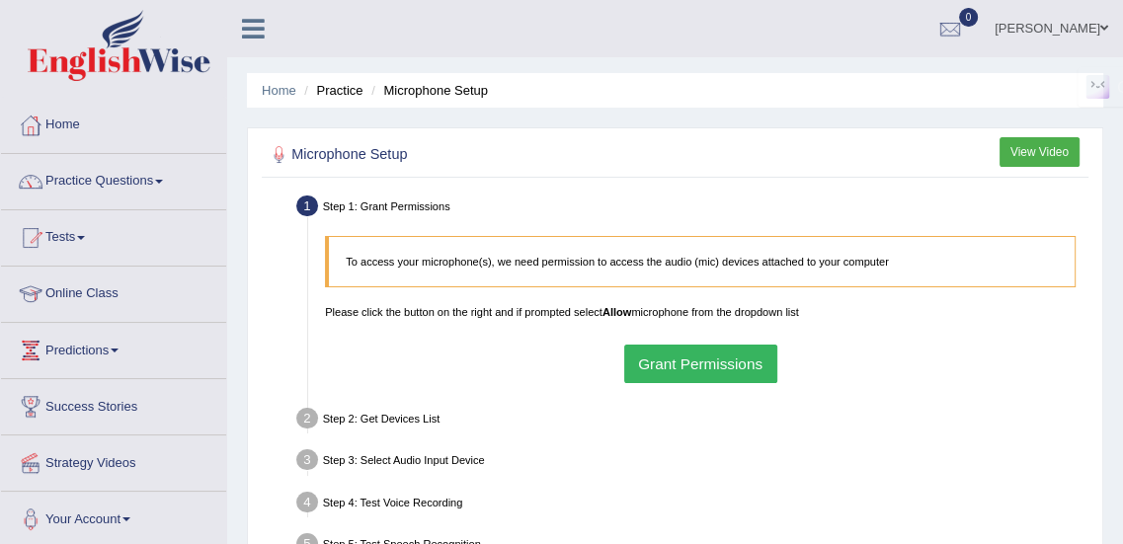
click at [658, 355] on button "Grant Permissions" at bounding box center [700, 364] width 153 height 39
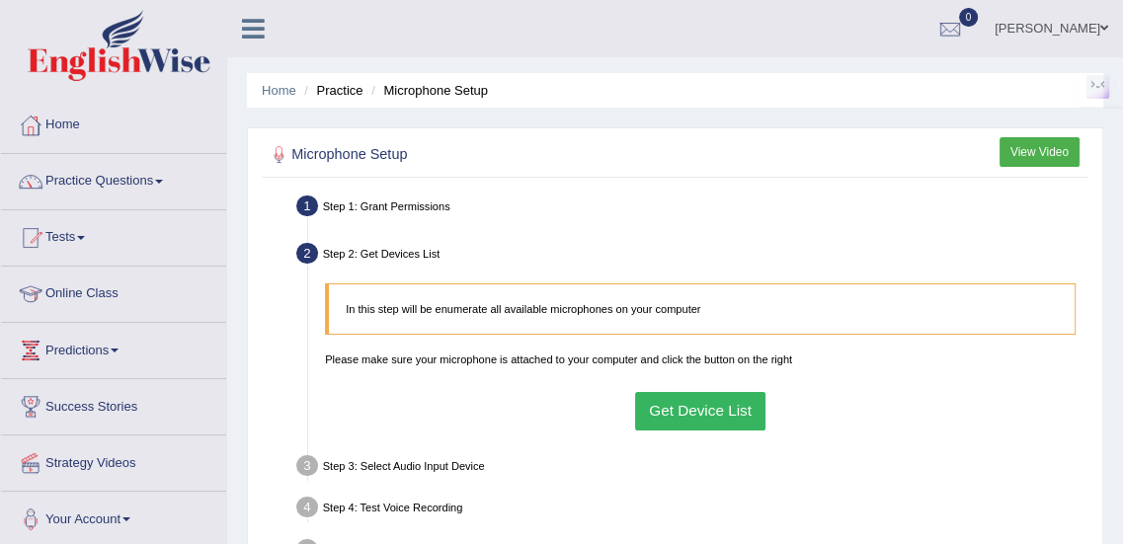
scroll to position [11, 0]
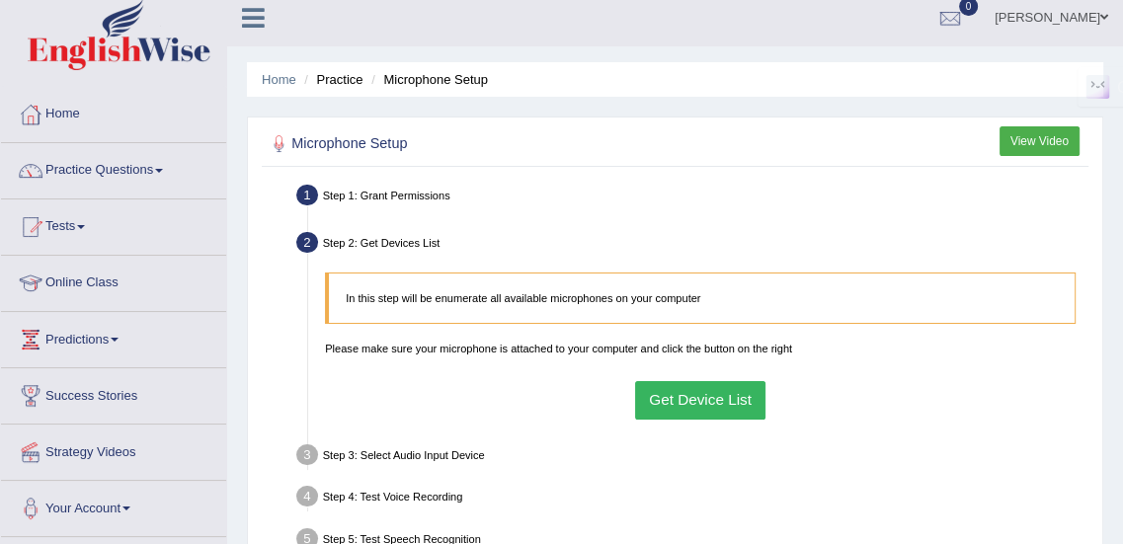
click at [677, 387] on button "Get Device List" at bounding box center [700, 400] width 131 height 39
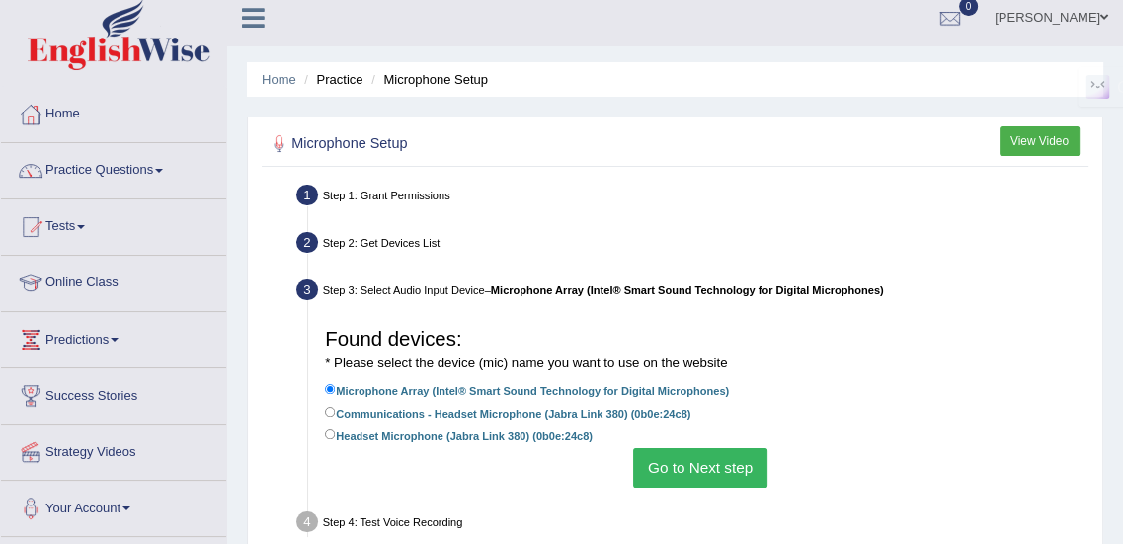
scroll to position [66, 0]
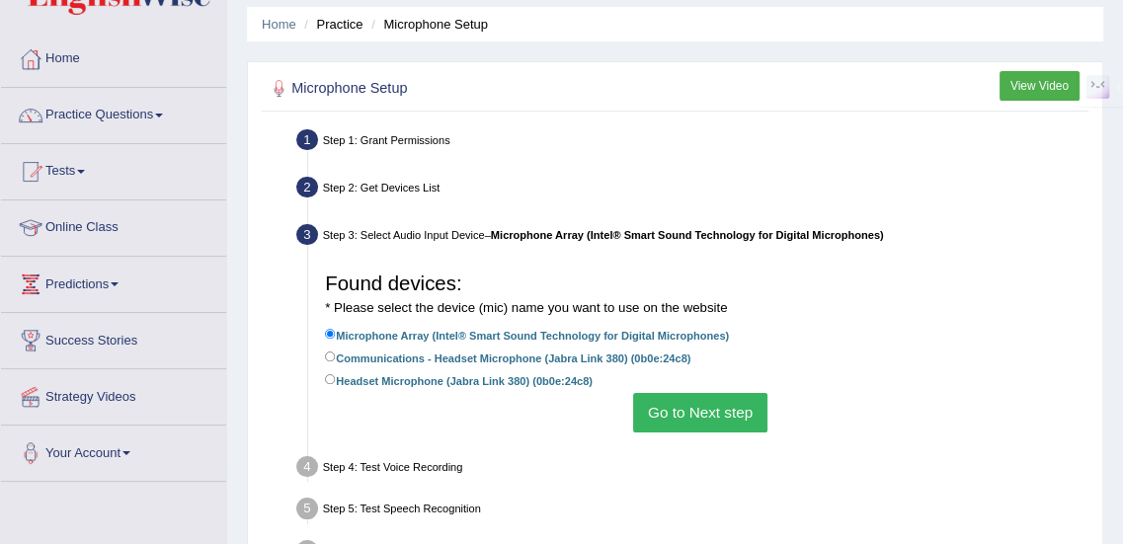
click at [534, 381] on label "Headset Microphone (Jabra Link 380) (0b0e:24c8)" at bounding box center [459, 379] width 268 height 19
click at [336, 381] on input "Headset Microphone (Jabra Link 380) (0b0e:24c8)" at bounding box center [330, 379] width 11 height 11
radio input "true"
click at [666, 414] on button "Go to Next step" at bounding box center [699, 412] width 133 height 39
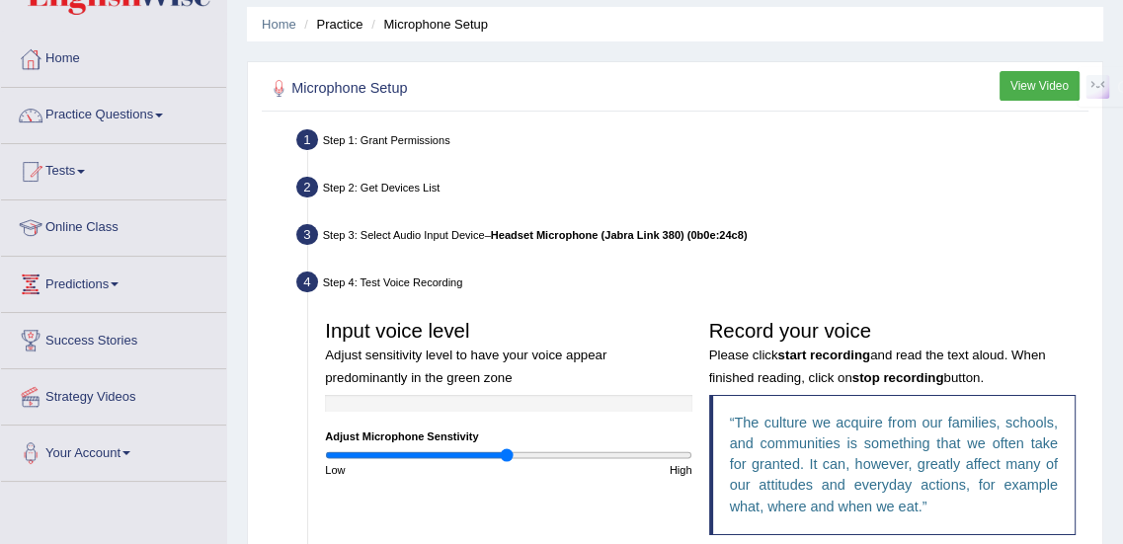
scroll to position [187, 0]
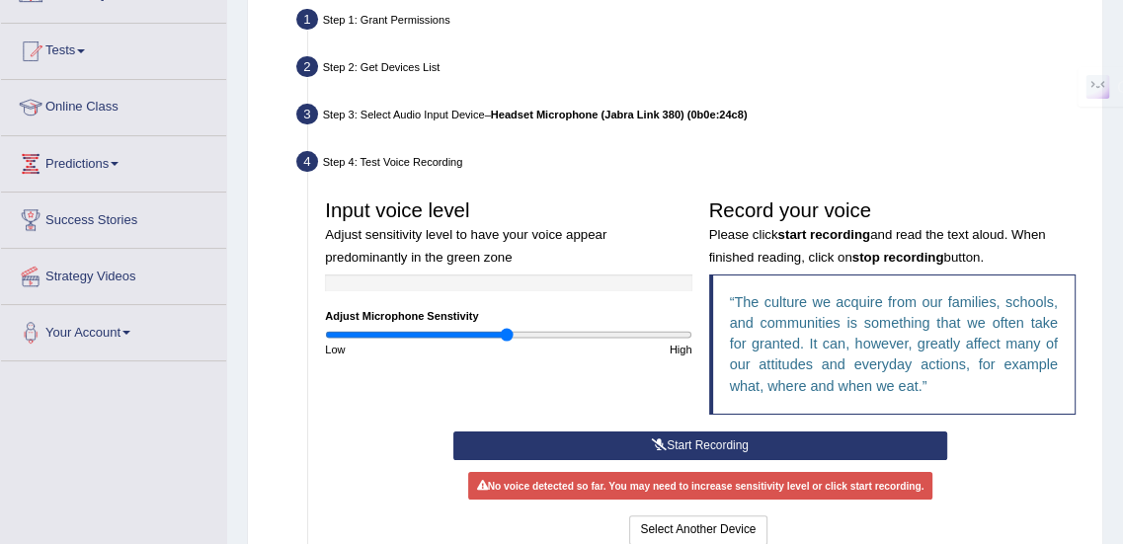
click at [660, 441] on icon at bounding box center [659, 445] width 15 height 12
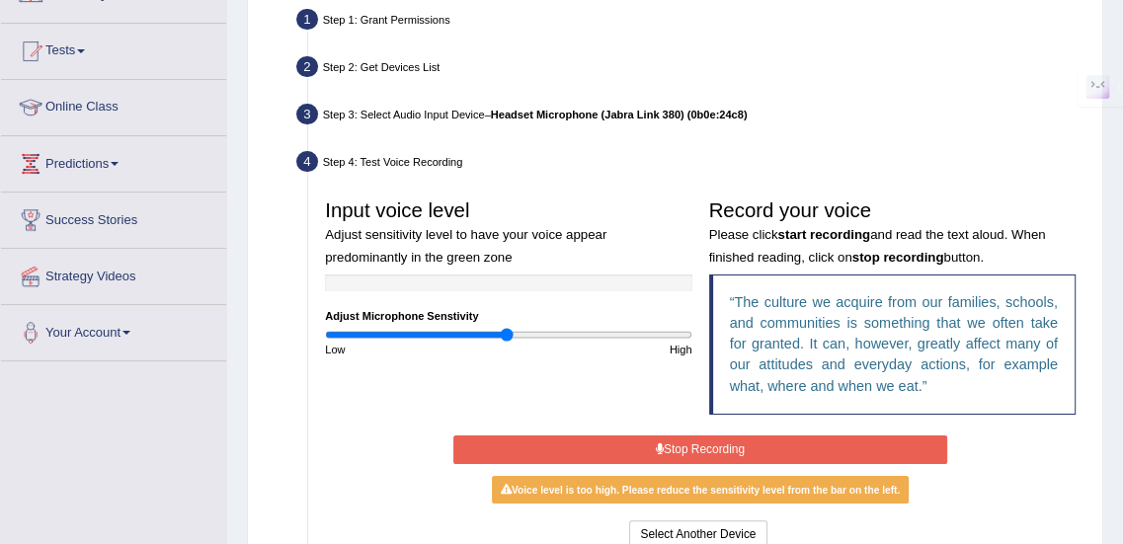
click at [666, 457] on button "Stop Recording" at bounding box center [700, 450] width 495 height 29
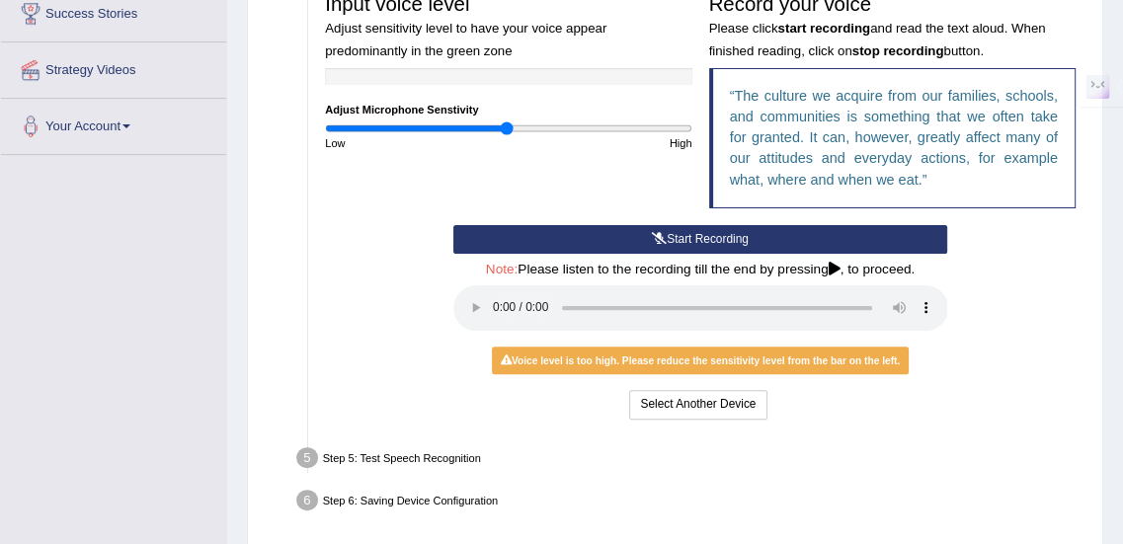
scroll to position [394, 0]
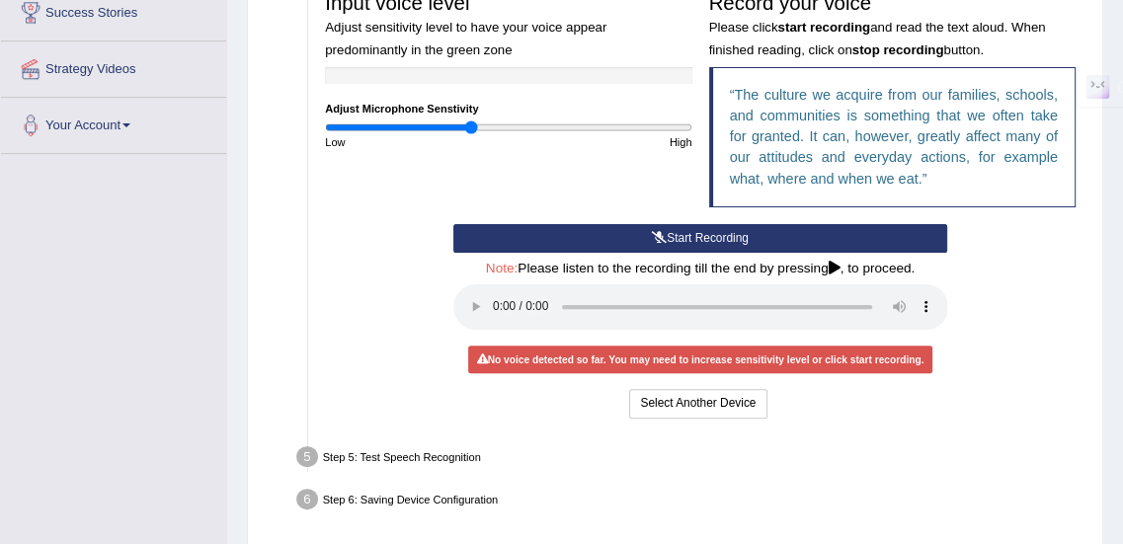
click at [470, 130] on input "range" at bounding box center [508, 127] width 366 height 14
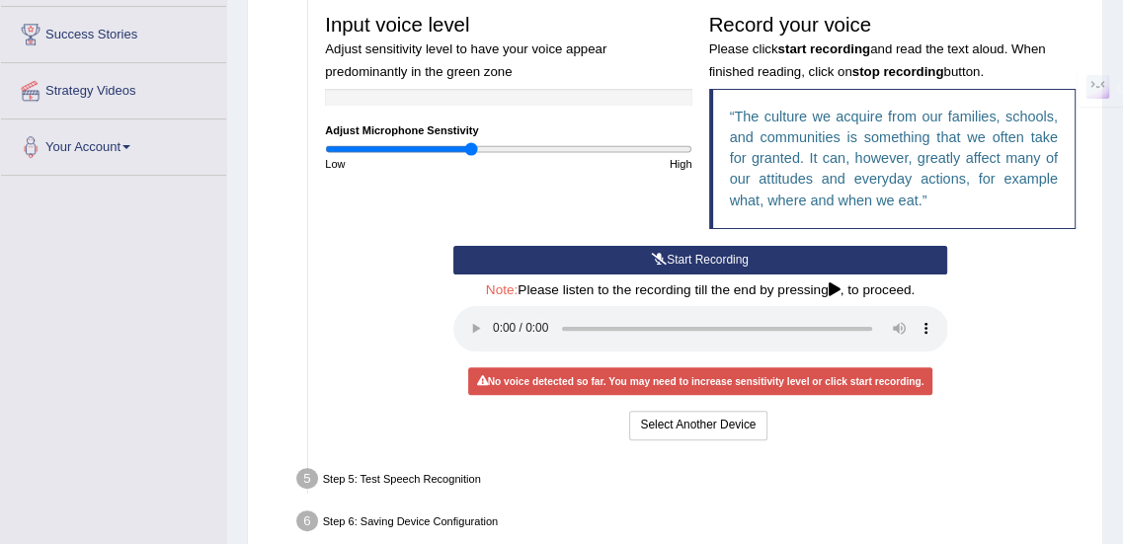
scroll to position [371, 0]
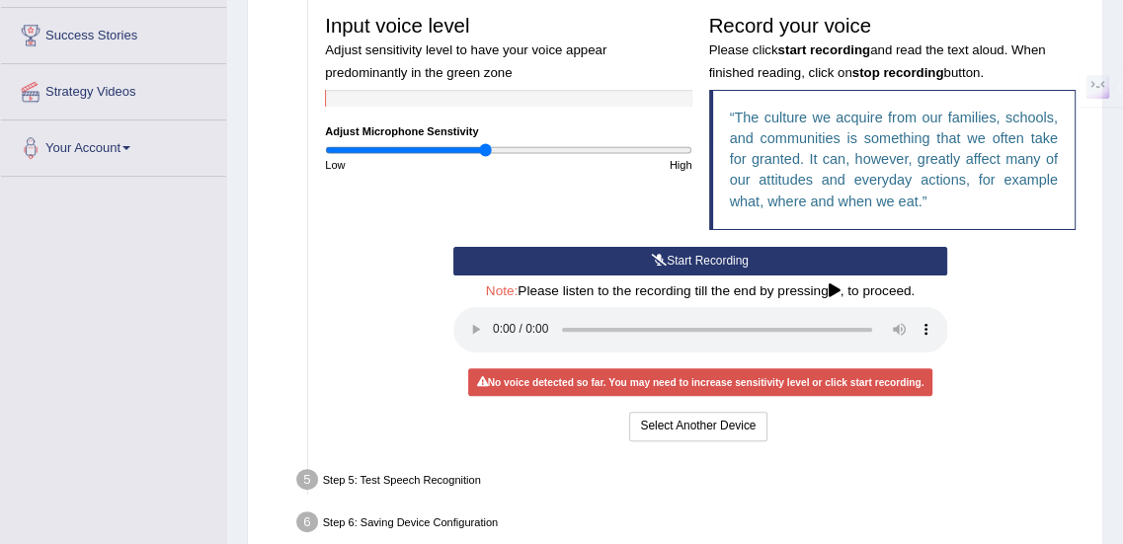
click at [484, 156] on input "range" at bounding box center [508, 150] width 366 height 14
click at [480, 153] on input "range" at bounding box center [508, 150] width 366 height 14
click at [474, 149] on input "range" at bounding box center [508, 150] width 366 height 14
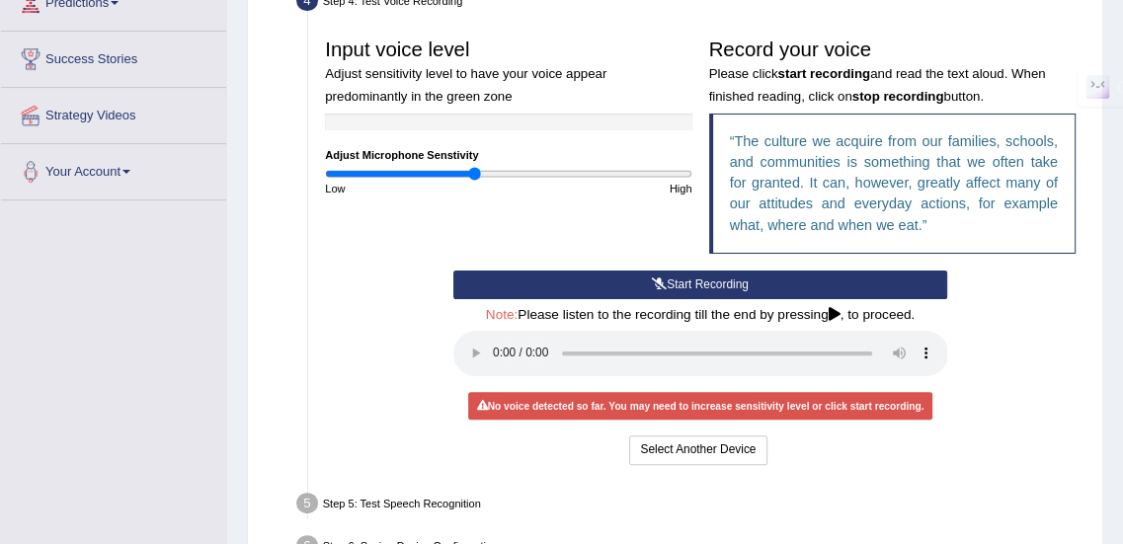
scroll to position [352, 0]
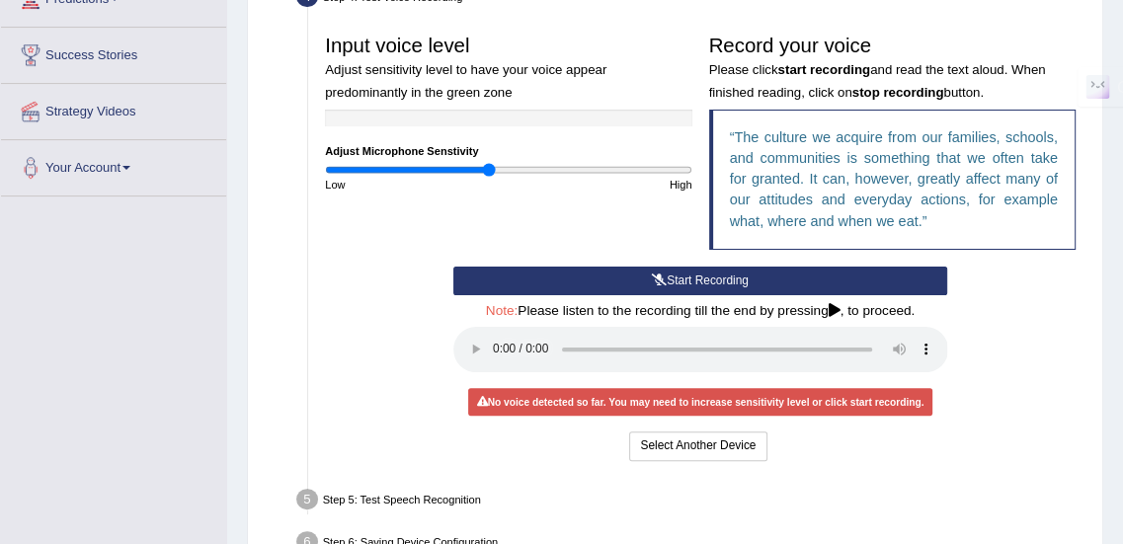
click at [487, 170] on input "range" at bounding box center [508, 170] width 366 height 14
click at [505, 170] on input "range" at bounding box center [508, 170] width 366 height 14
click at [531, 170] on input "range" at bounding box center [508, 170] width 366 height 14
type input "1"
click at [506, 166] on input "range" at bounding box center [508, 170] width 366 height 14
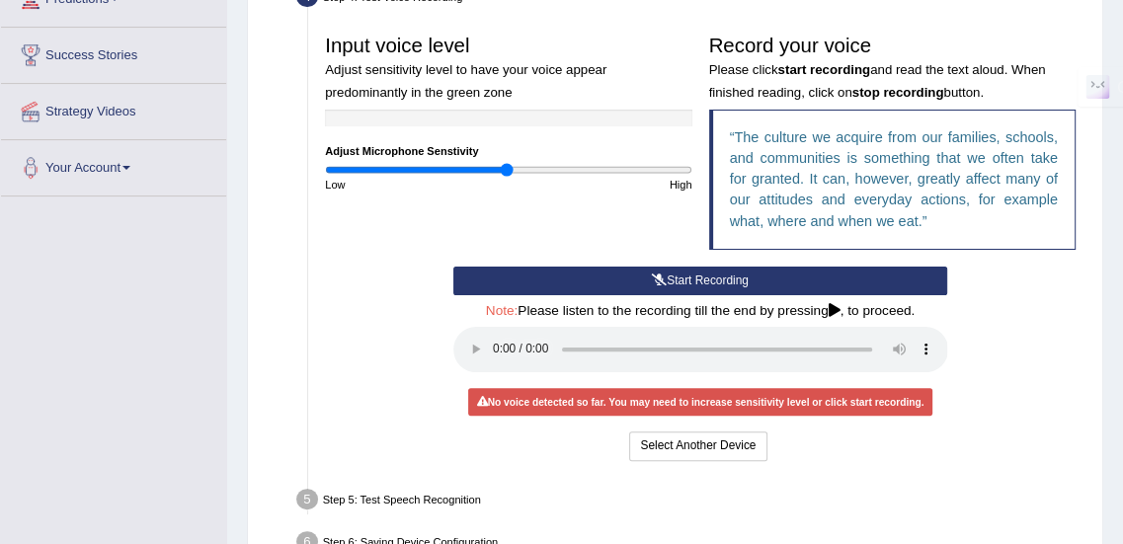
click at [589, 280] on button "Start Recording" at bounding box center [700, 281] width 495 height 29
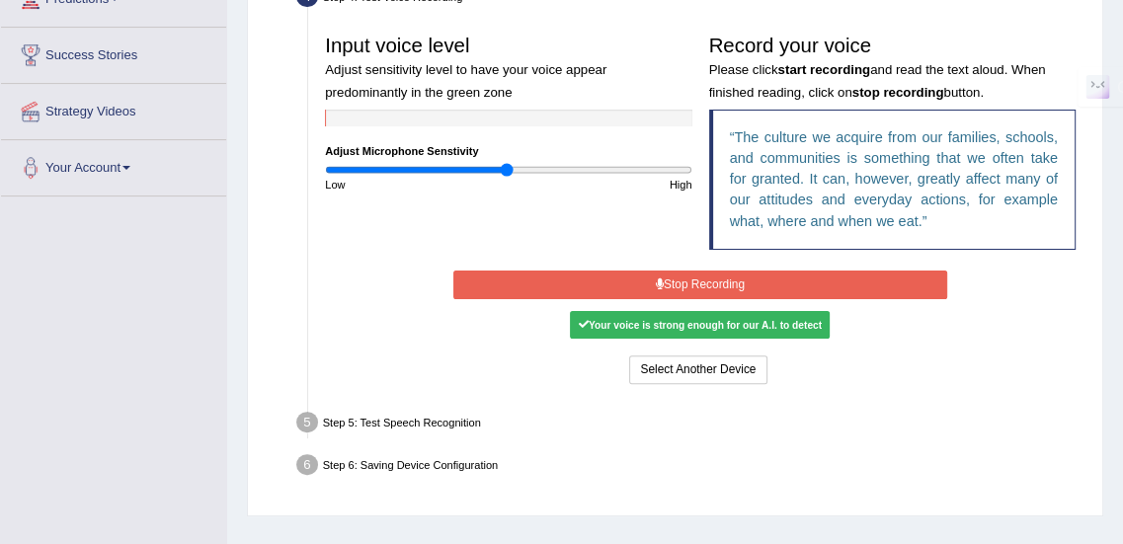
click at [647, 279] on button "Stop Recording" at bounding box center [700, 285] width 495 height 29
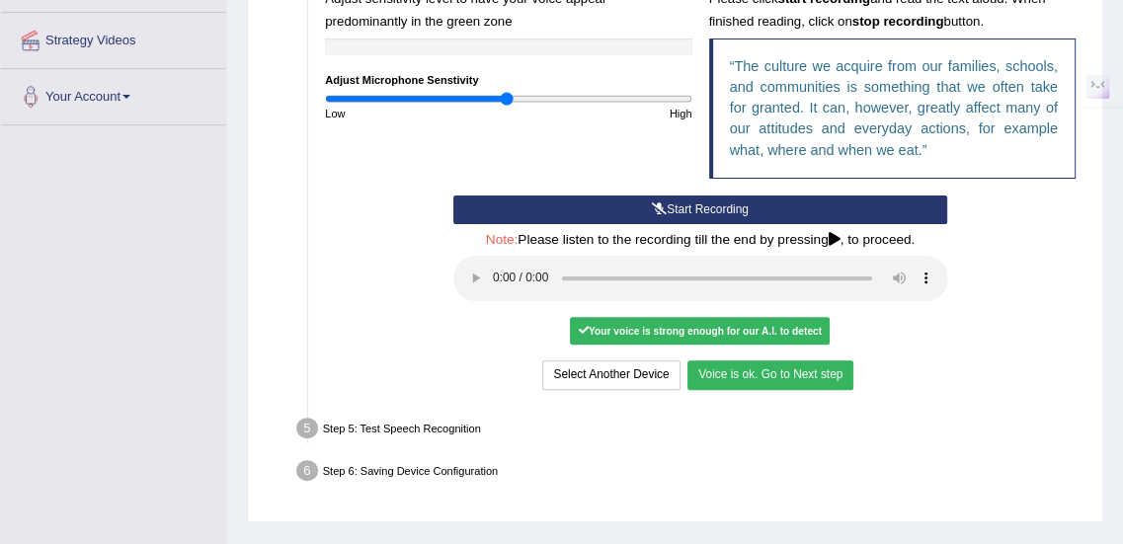
scroll to position [431, 0]
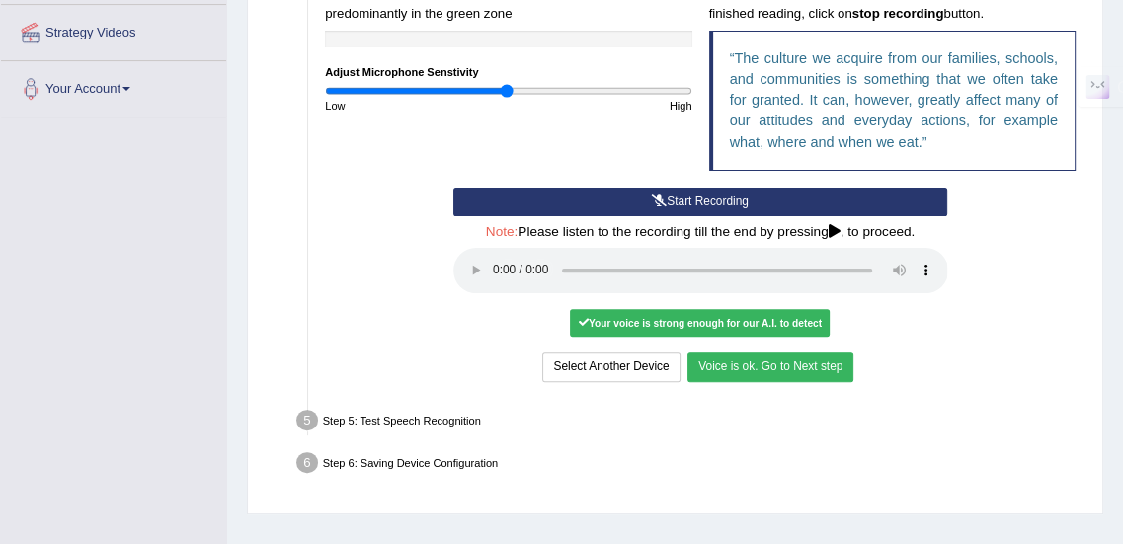
click at [804, 375] on button "Voice is ok. Go to Next step" at bounding box center [770, 367] width 166 height 29
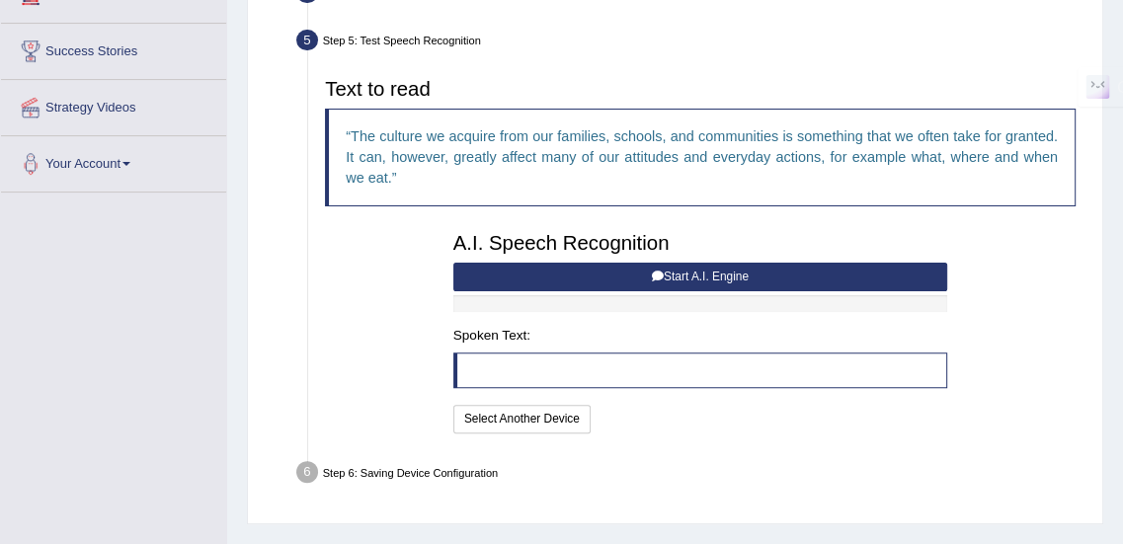
scroll to position [356, 0]
click at [695, 273] on button "Start A.I. Engine" at bounding box center [700, 277] width 495 height 29
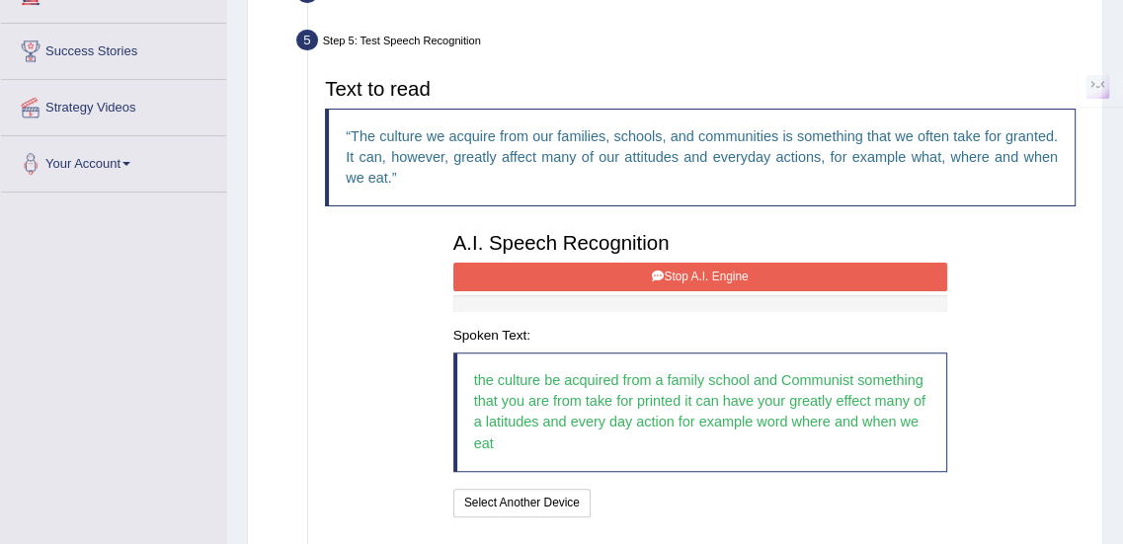
click at [692, 279] on button "Stop A.I. Engine" at bounding box center [700, 277] width 495 height 29
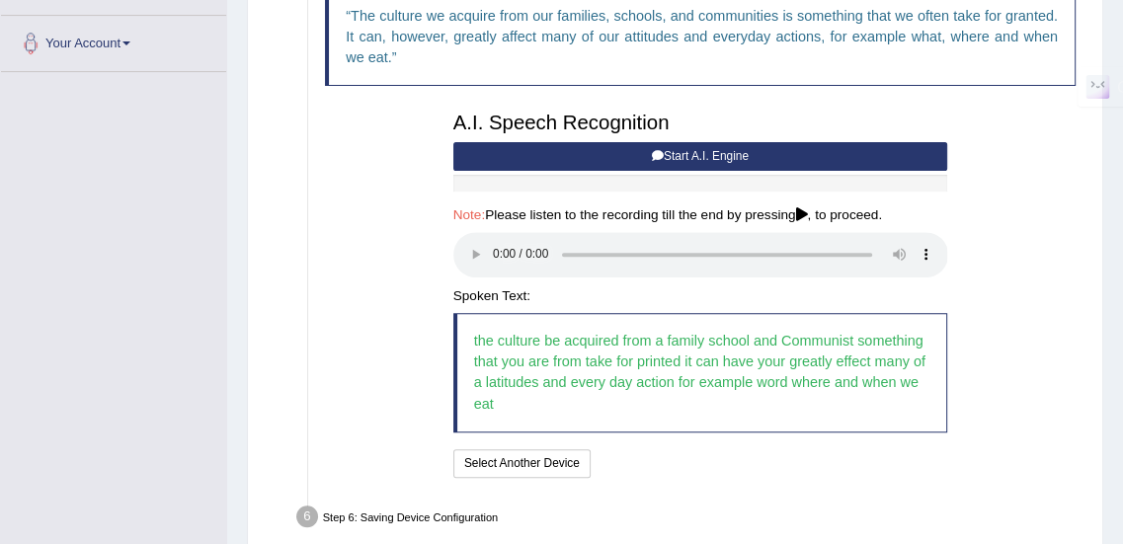
scroll to position [480, 0]
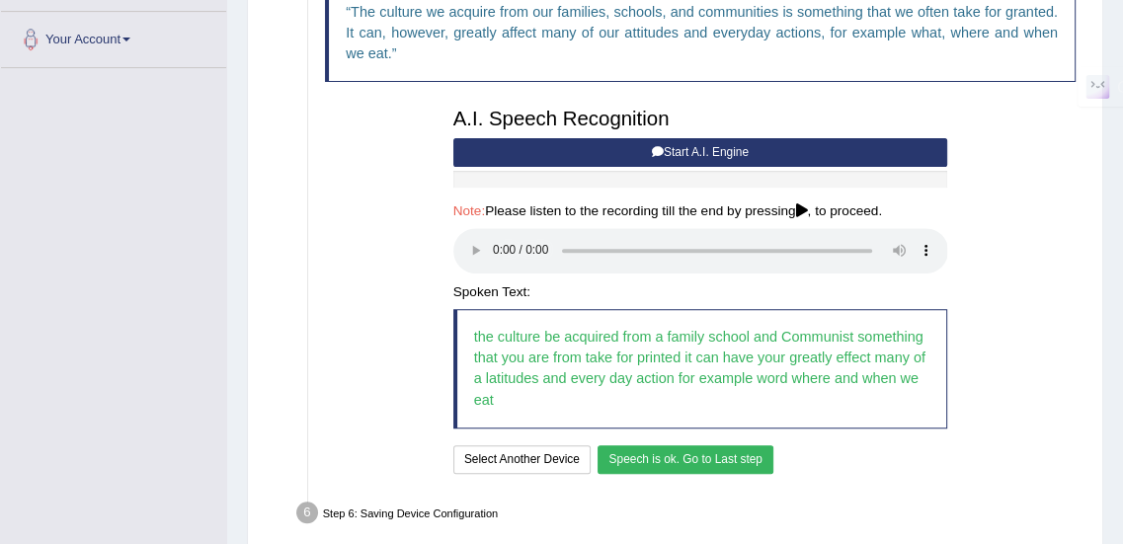
click at [700, 455] on button "Speech is ok. Go to Last step" at bounding box center [685, 459] width 176 height 29
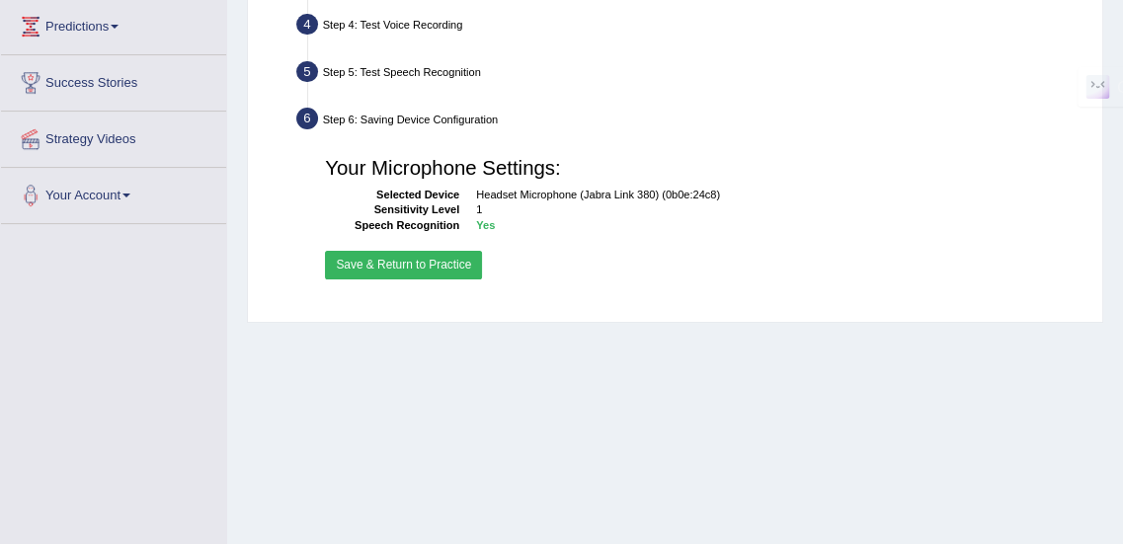
scroll to position [300, 0]
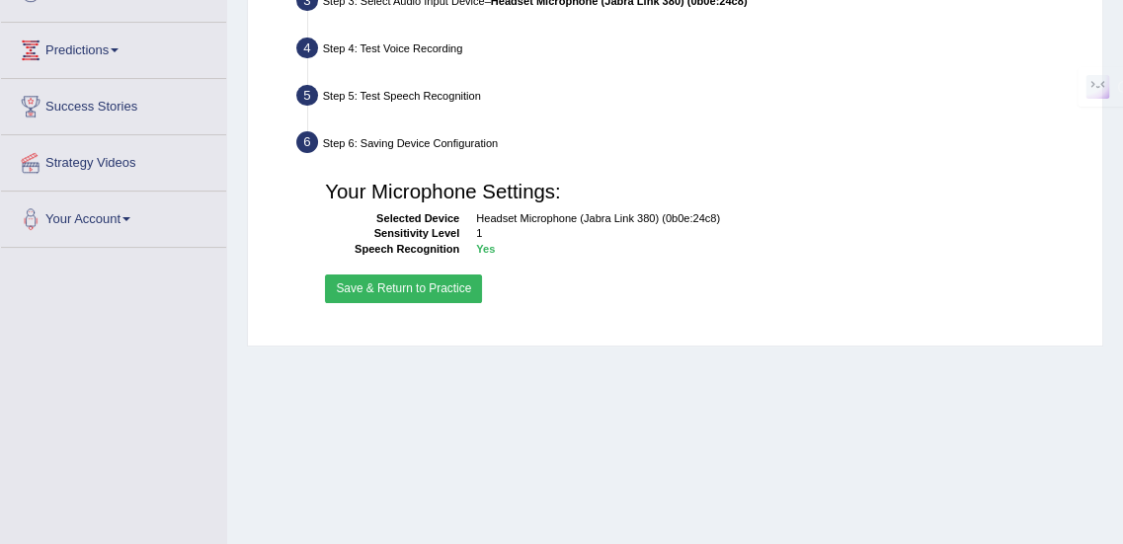
click at [415, 293] on button "Save & Return to Practice" at bounding box center [403, 289] width 157 height 29
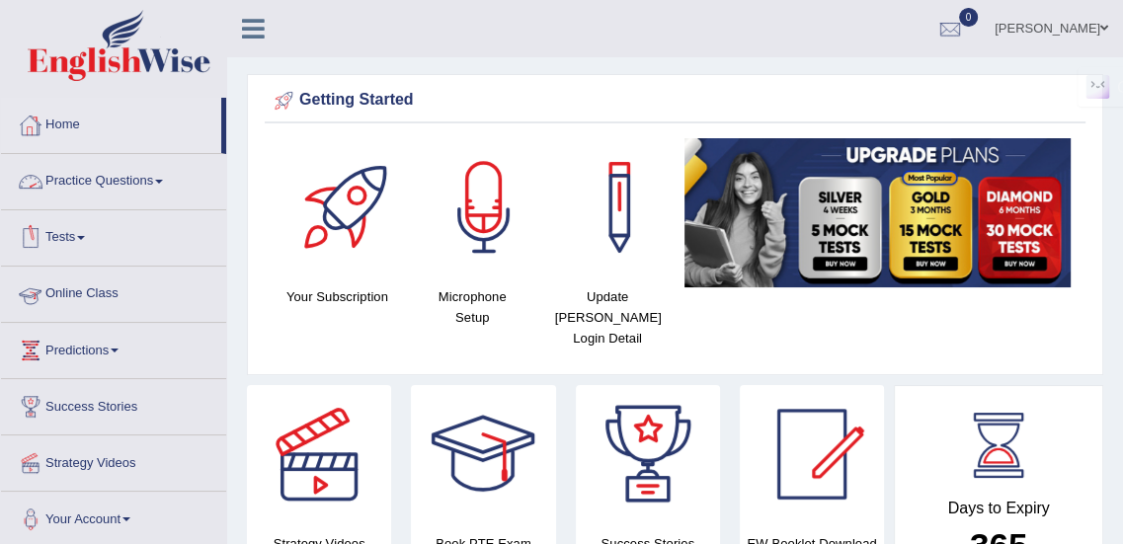
click at [101, 291] on link "Online Class" at bounding box center [113, 291] width 225 height 49
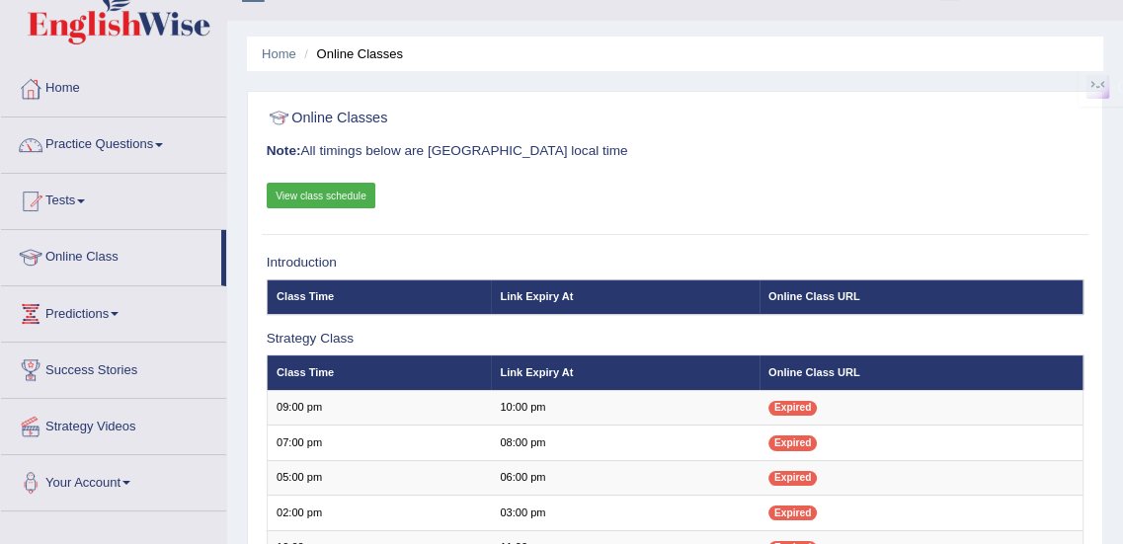
scroll to position [36, 0]
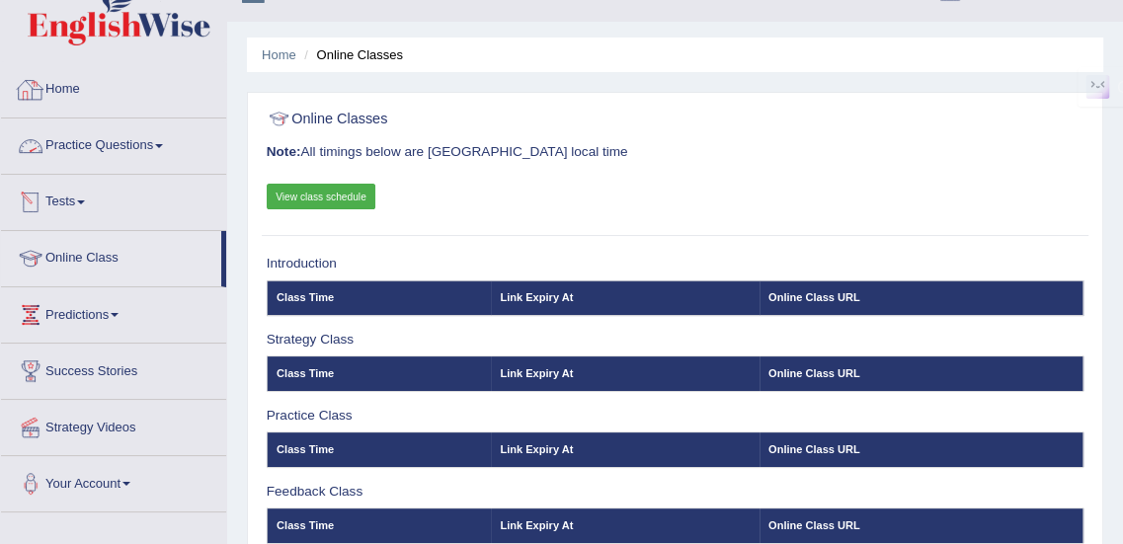
click at [125, 90] on link "Home" at bounding box center [113, 86] width 225 height 49
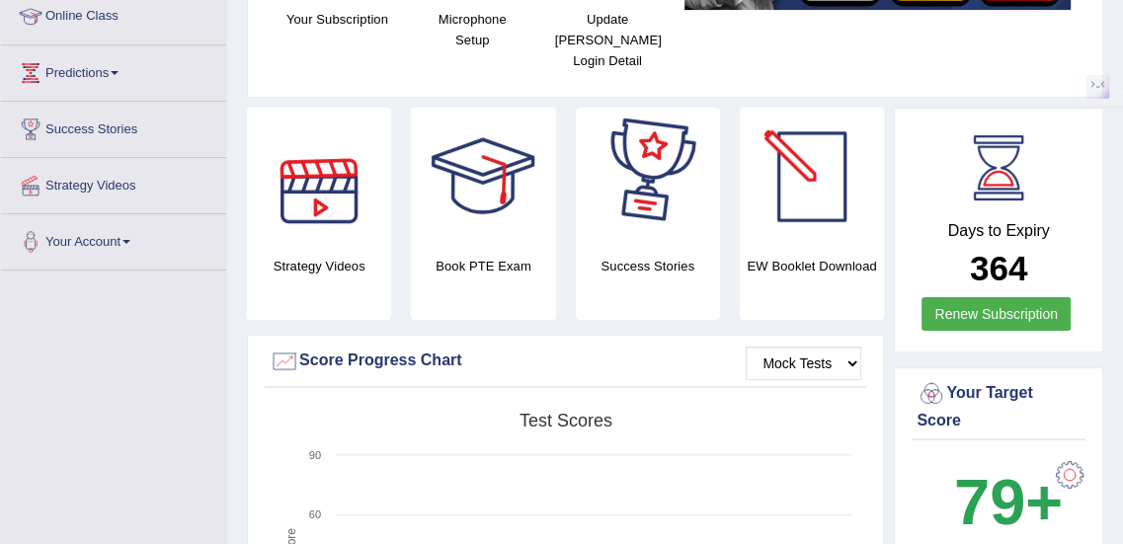
scroll to position [279, 0]
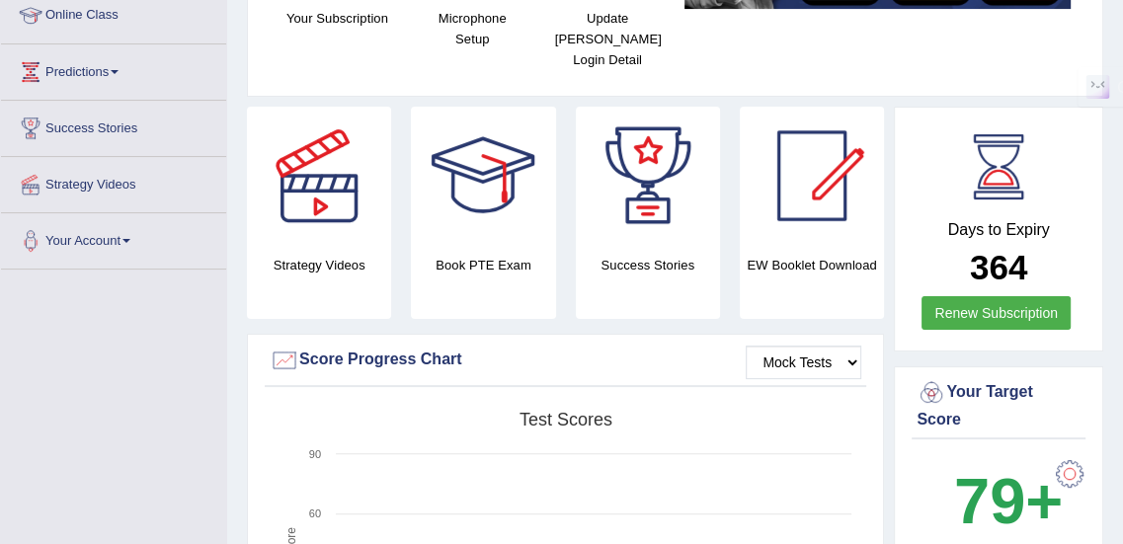
click at [834, 181] on div at bounding box center [812, 176] width 138 height 138
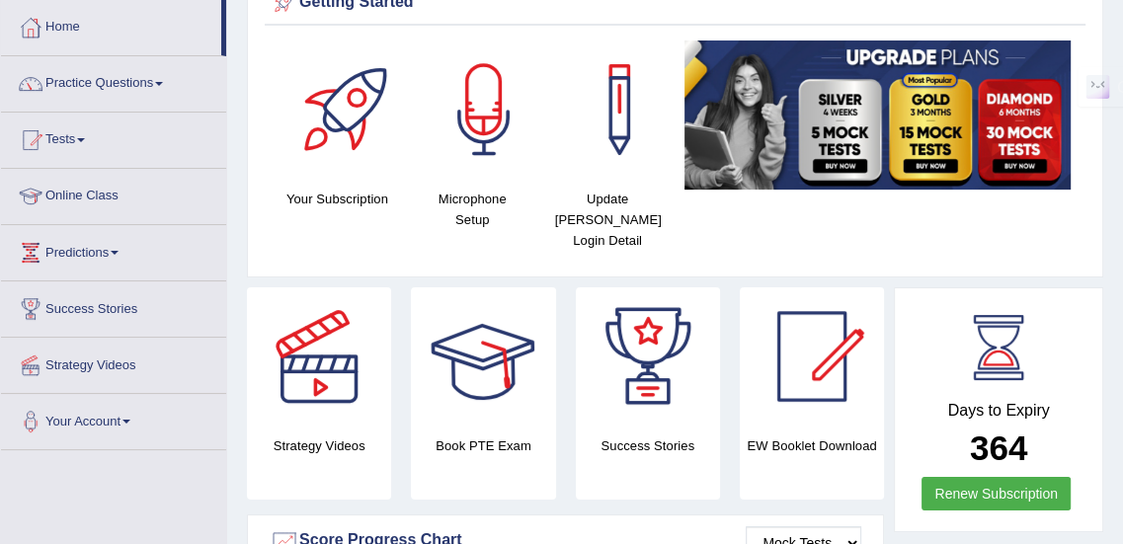
scroll to position [99, 0]
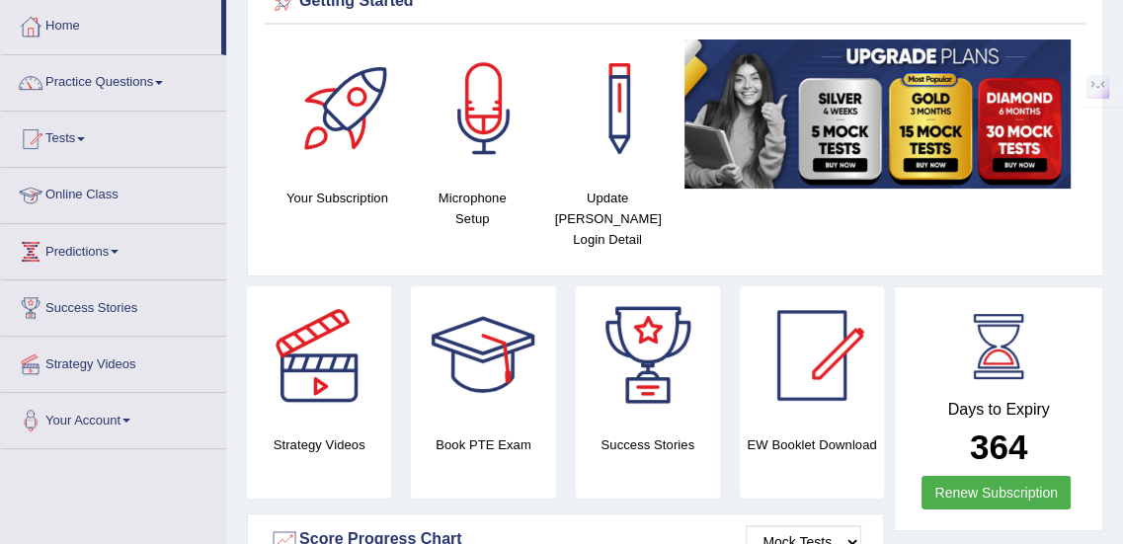
click at [108, 240] on link "Predictions" at bounding box center [113, 248] width 225 height 49
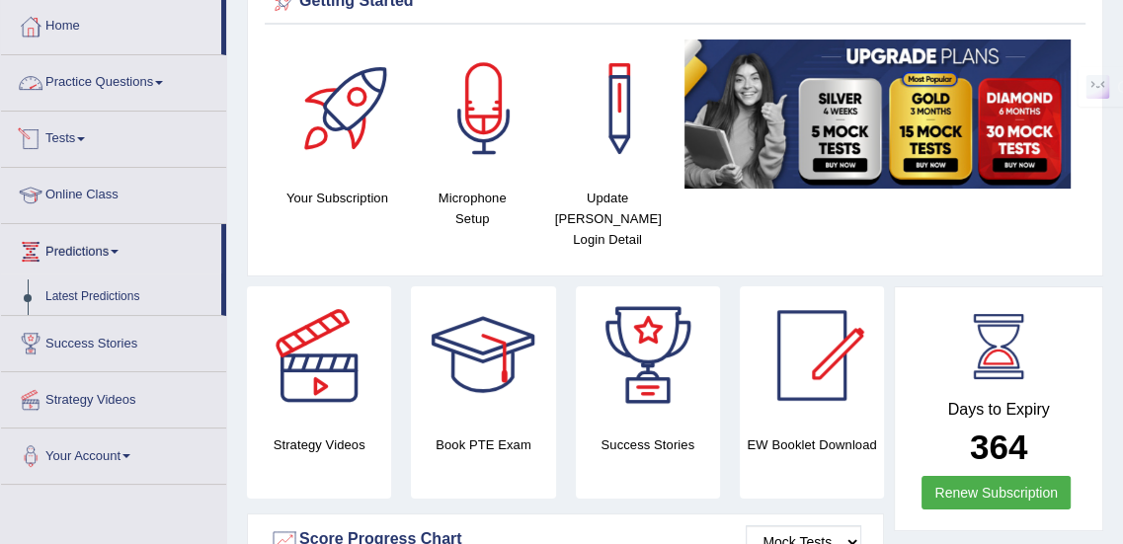
click at [165, 74] on link "Practice Questions" at bounding box center [113, 79] width 225 height 49
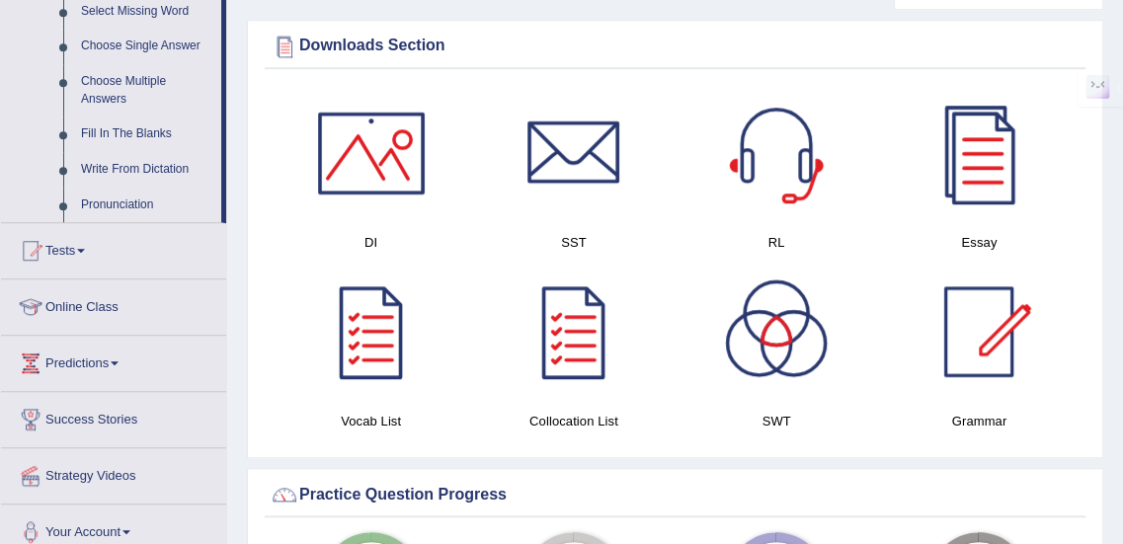
scroll to position [1039, 0]
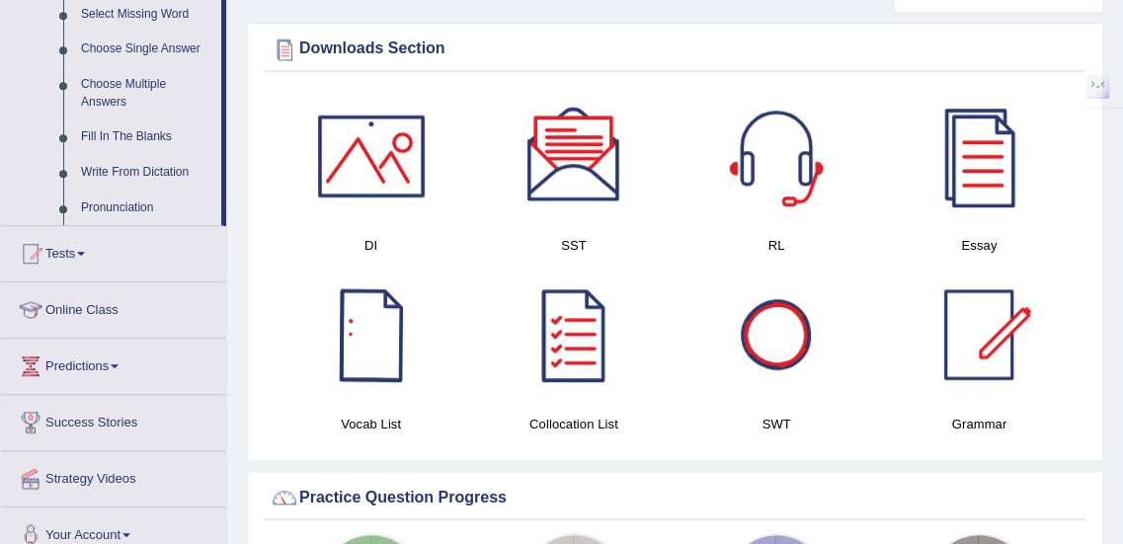
click at [366, 320] on div at bounding box center [371, 335] width 138 height 138
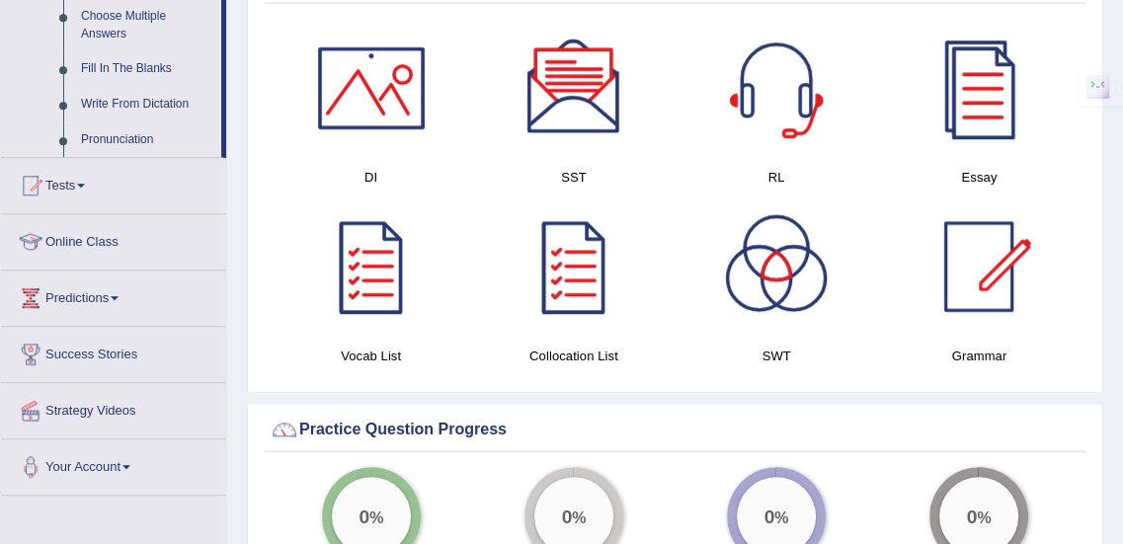
scroll to position [1106, 0]
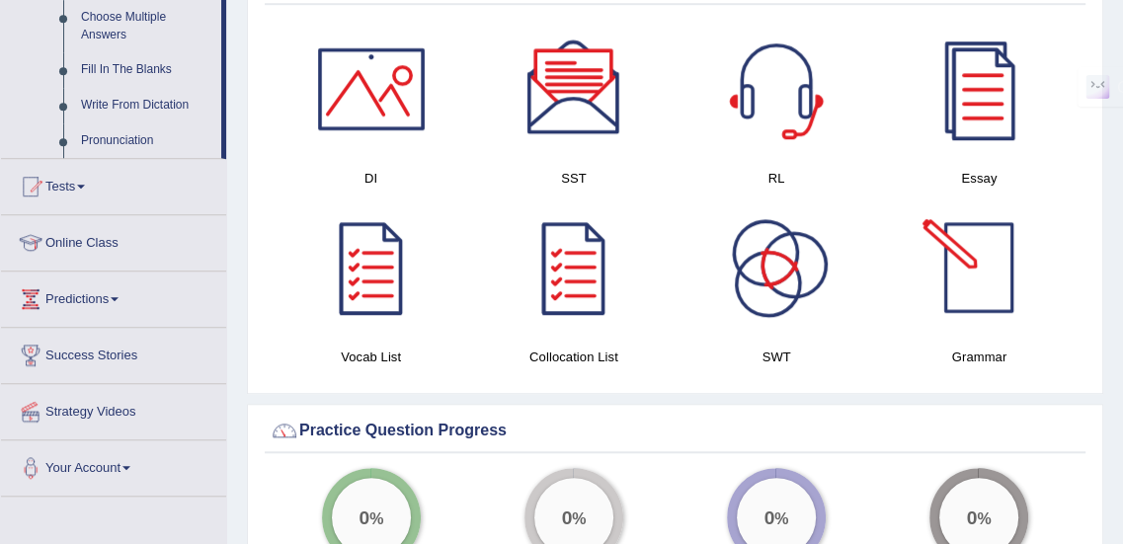
click at [977, 280] on div at bounding box center [979, 268] width 138 height 138
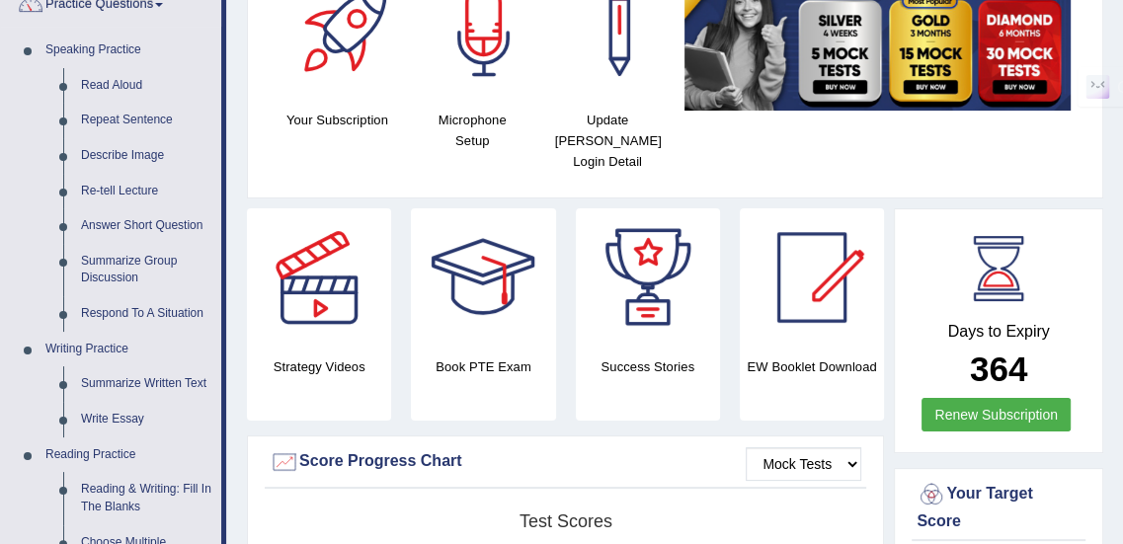
scroll to position [180, 0]
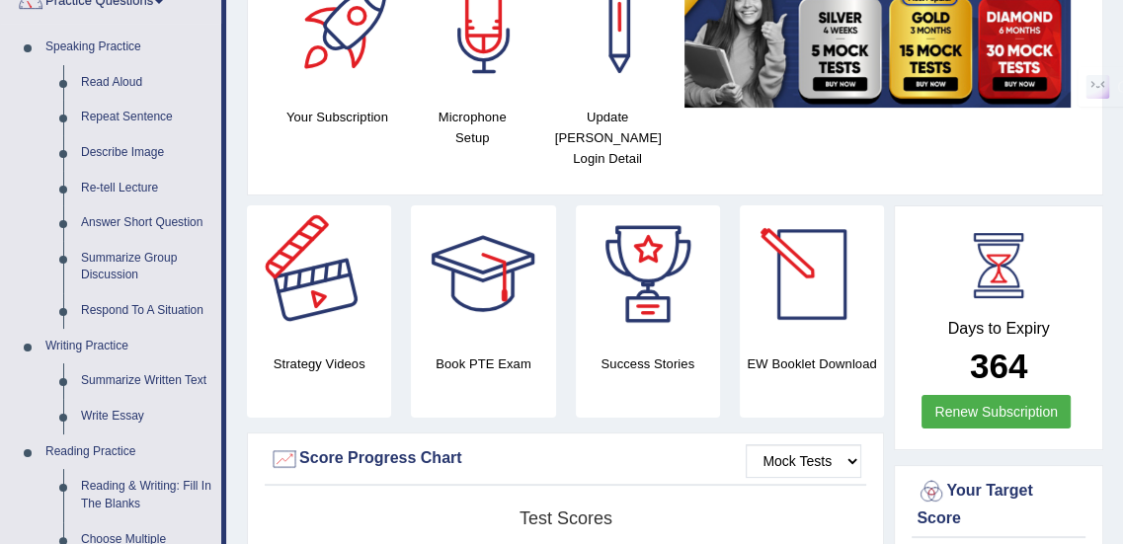
click at [336, 273] on div at bounding box center [319, 274] width 138 height 138
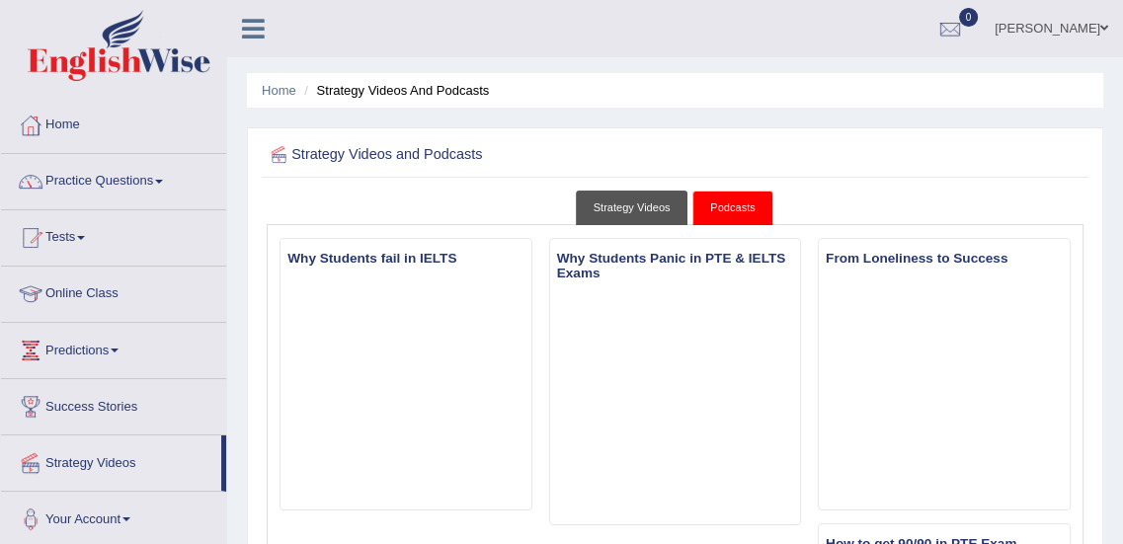
click at [631, 199] on link "Strategy Videos" at bounding box center [632, 208] width 113 height 35
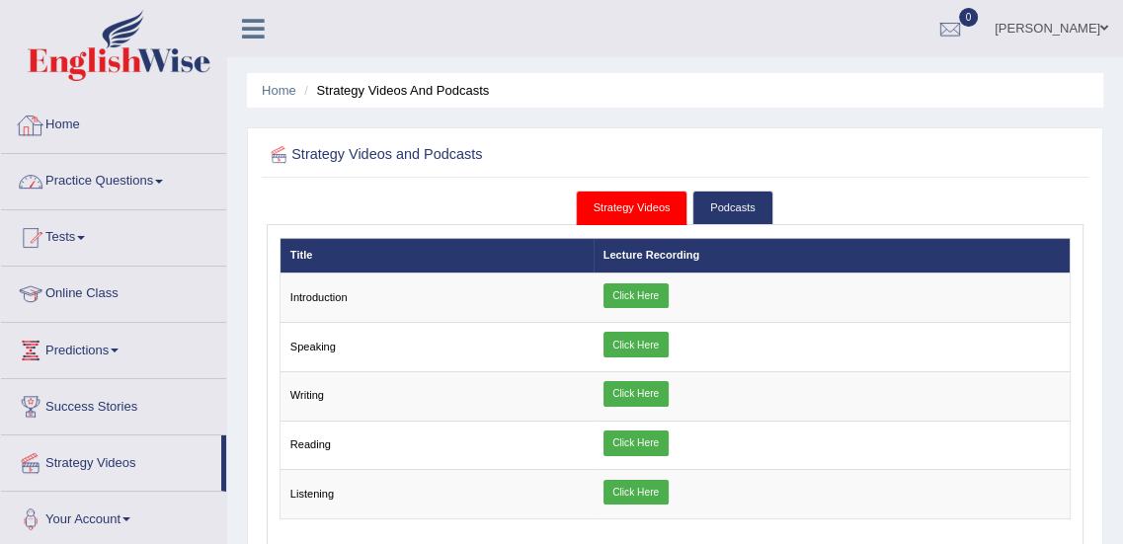
click at [72, 115] on link "Home" at bounding box center [113, 122] width 225 height 49
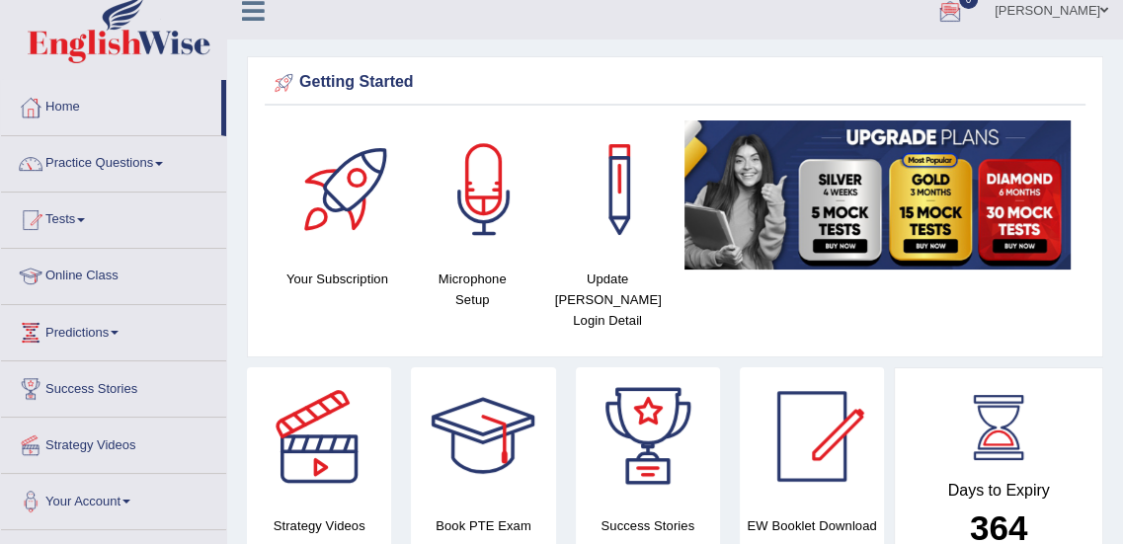
scroll to position [17, 0]
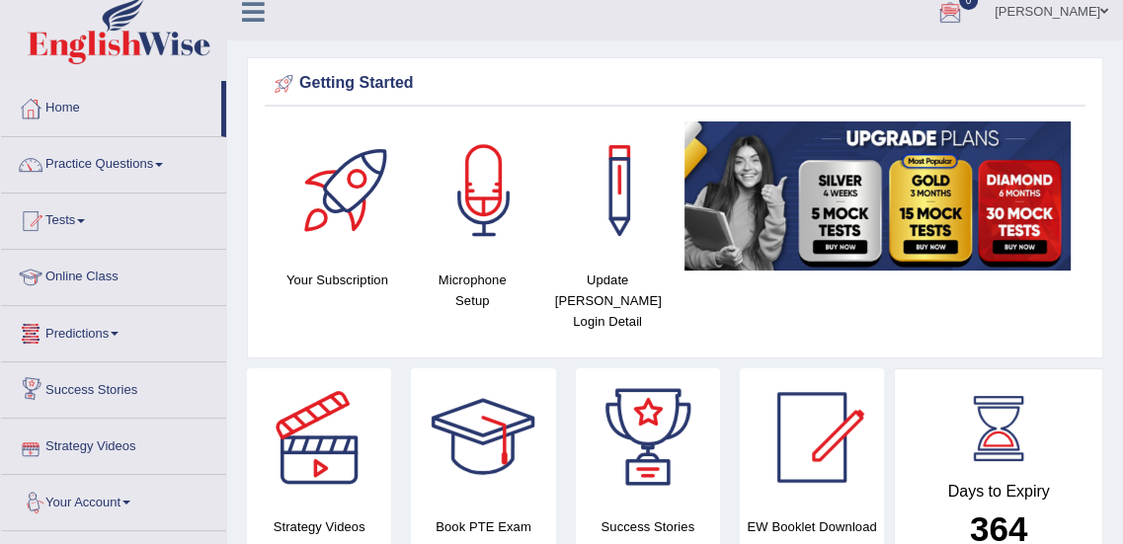
click at [117, 325] on link "Predictions" at bounding box center [113, 330] width 225 height 49
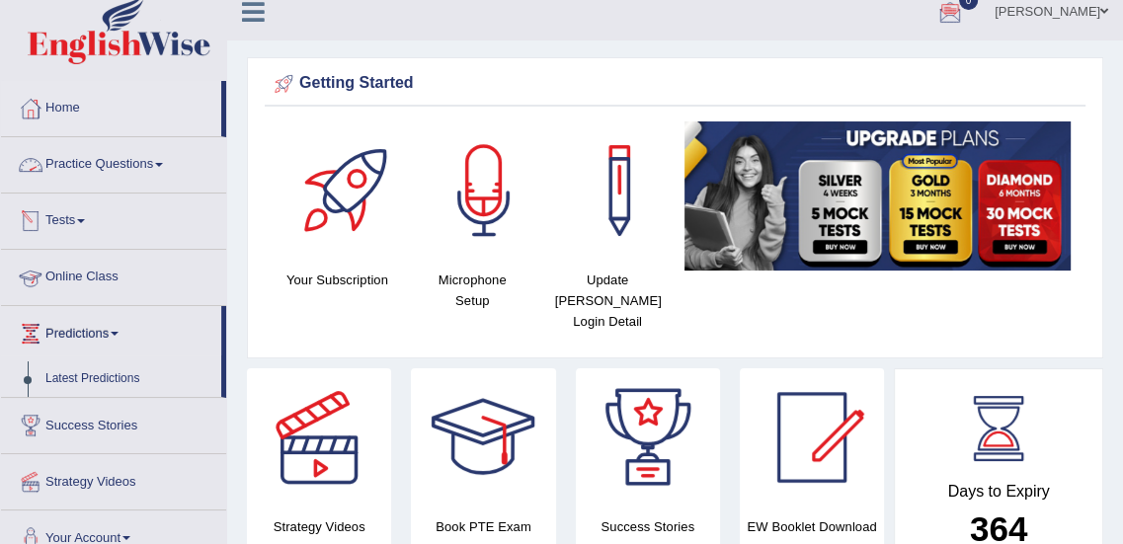
click at [141, 177] on link "Practice Questions" at bounding box center [113, 161] width 225 height 49
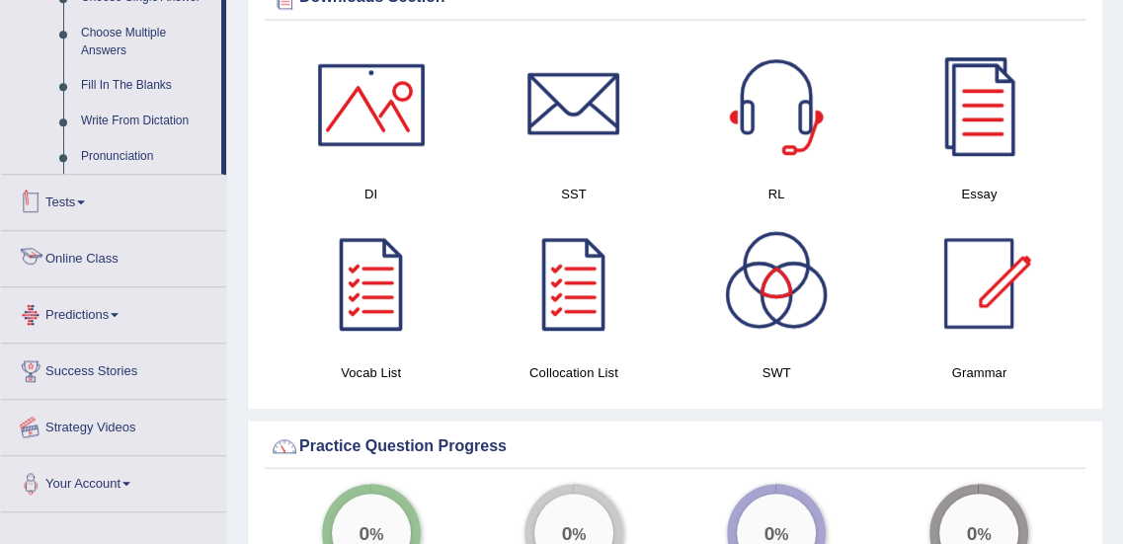
scroll to position [1091, 0]
click at [83, 199] on span at bounding box center [81, 201] width 8 height 4
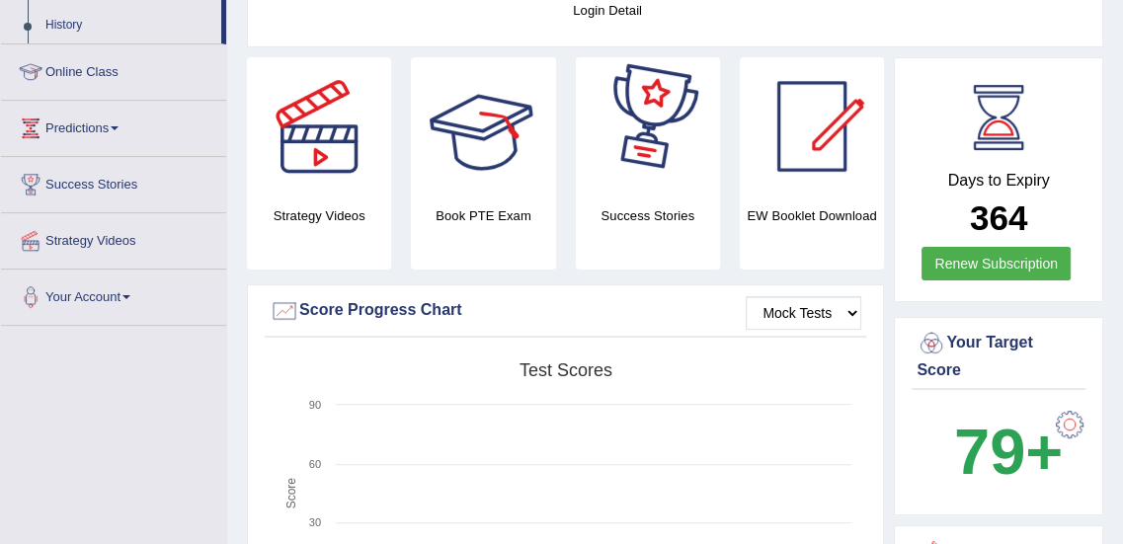
scroll to position [0, 0]
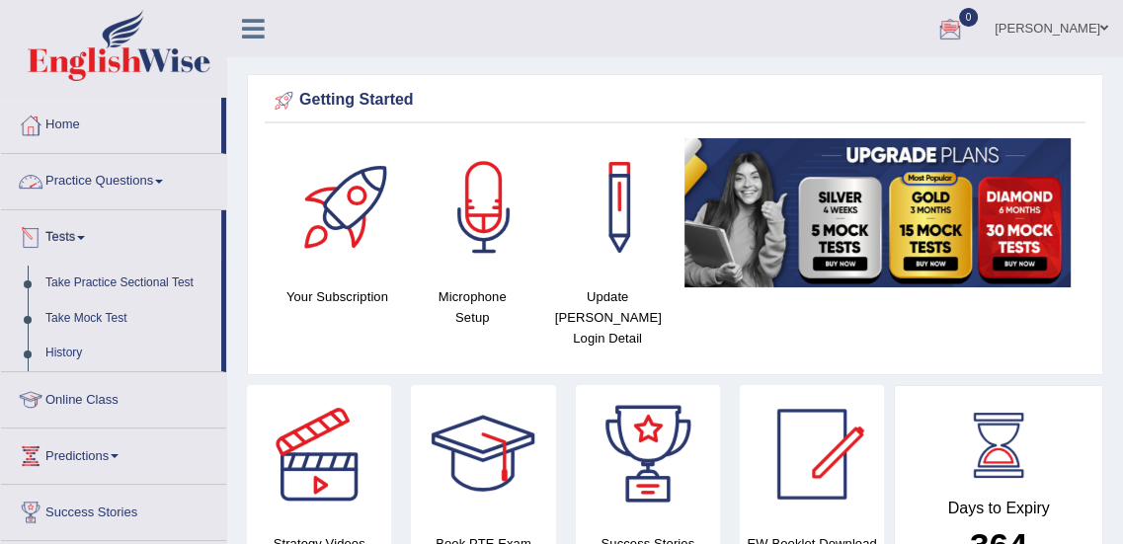
click at [109, 187] on link "Practice Questions" at bounding box center [113, 178] width 225 height 49
